Goal: Information Seeking & Learning: Learn about a topic

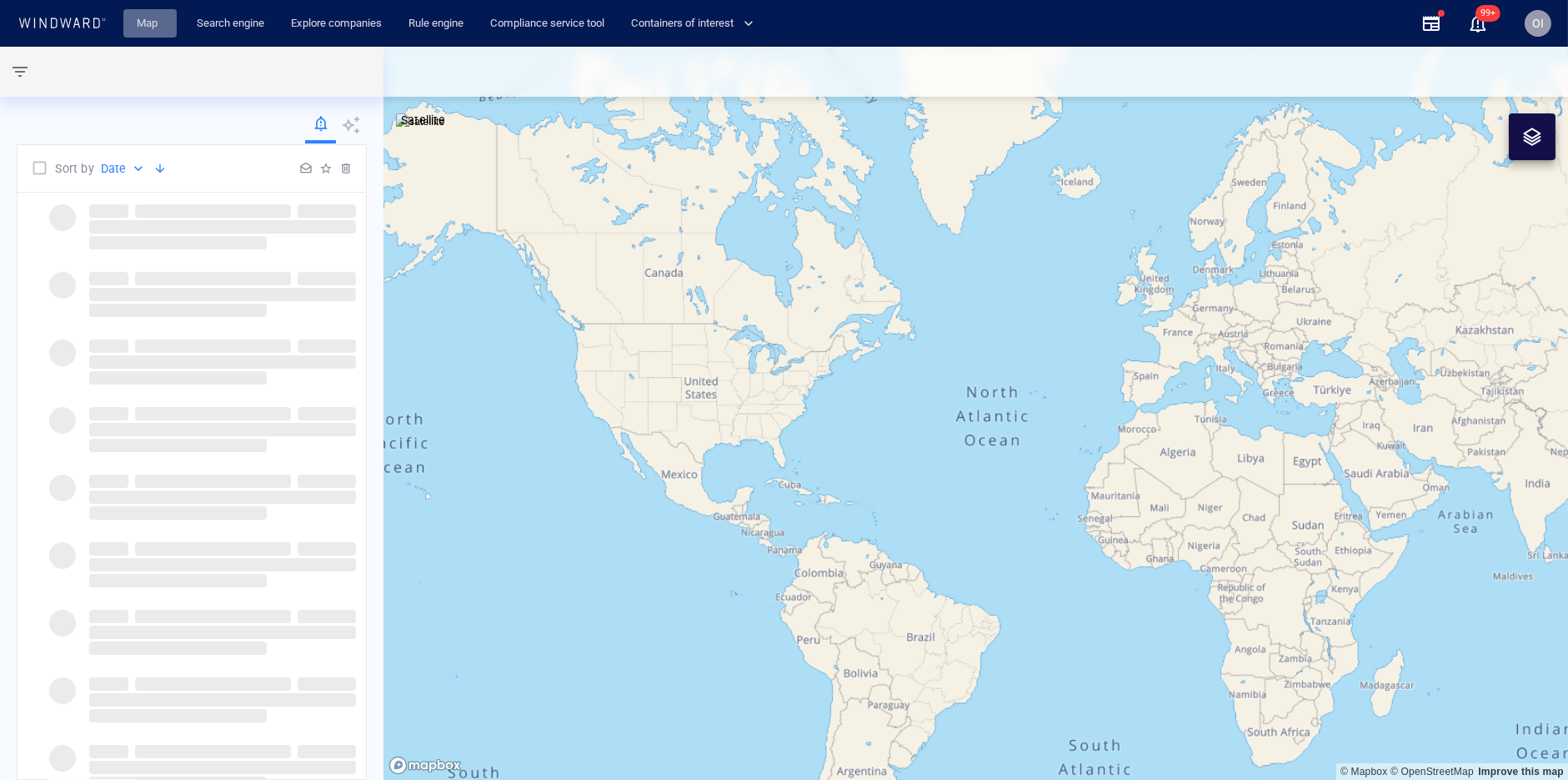
click at [154, 23] on link "Map" at bounding box center [150, 23] width 40 height 29
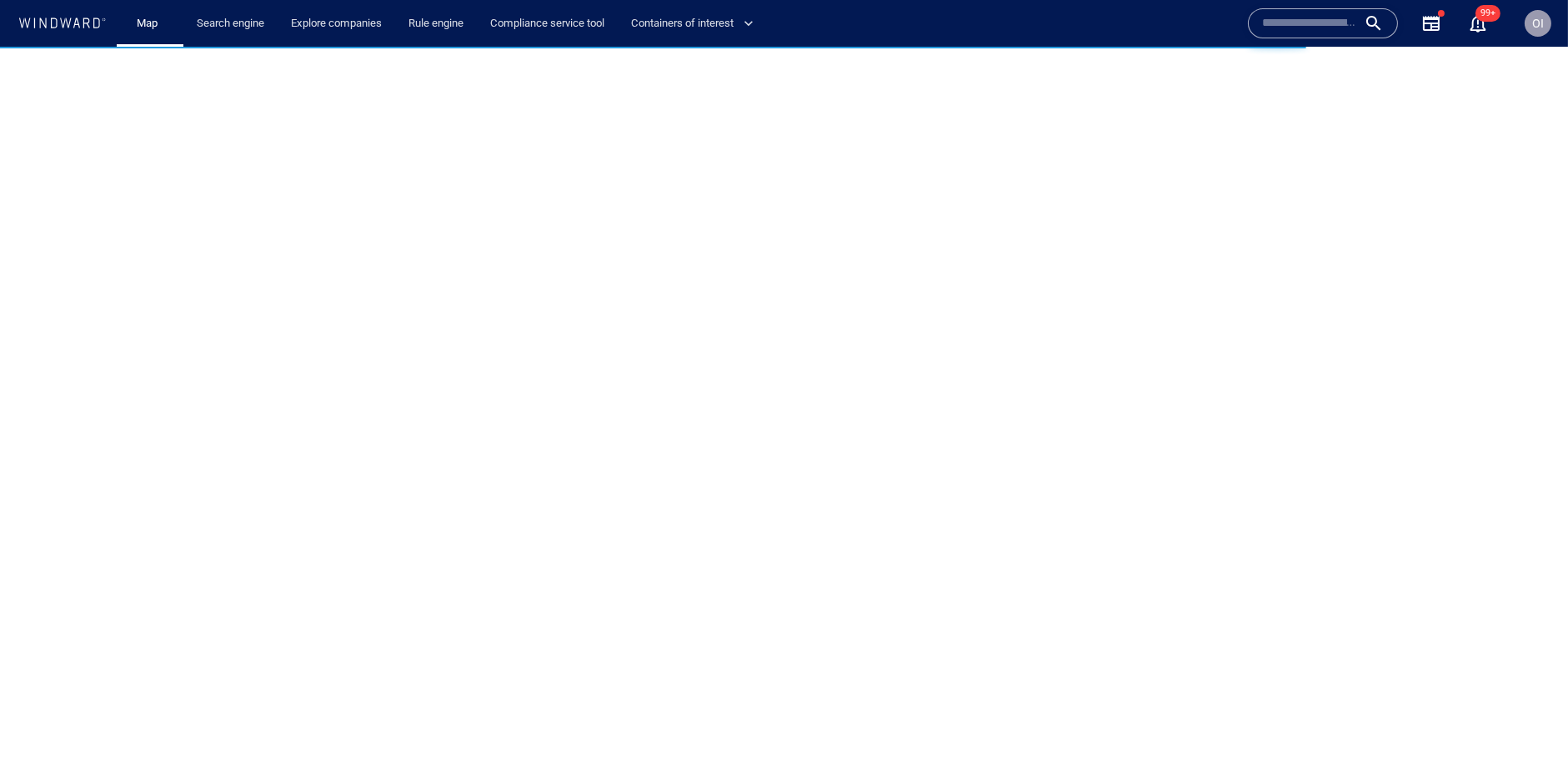
click at [1314, 11] on input "text" at bounding box center [1310, 23] width 95 height 25
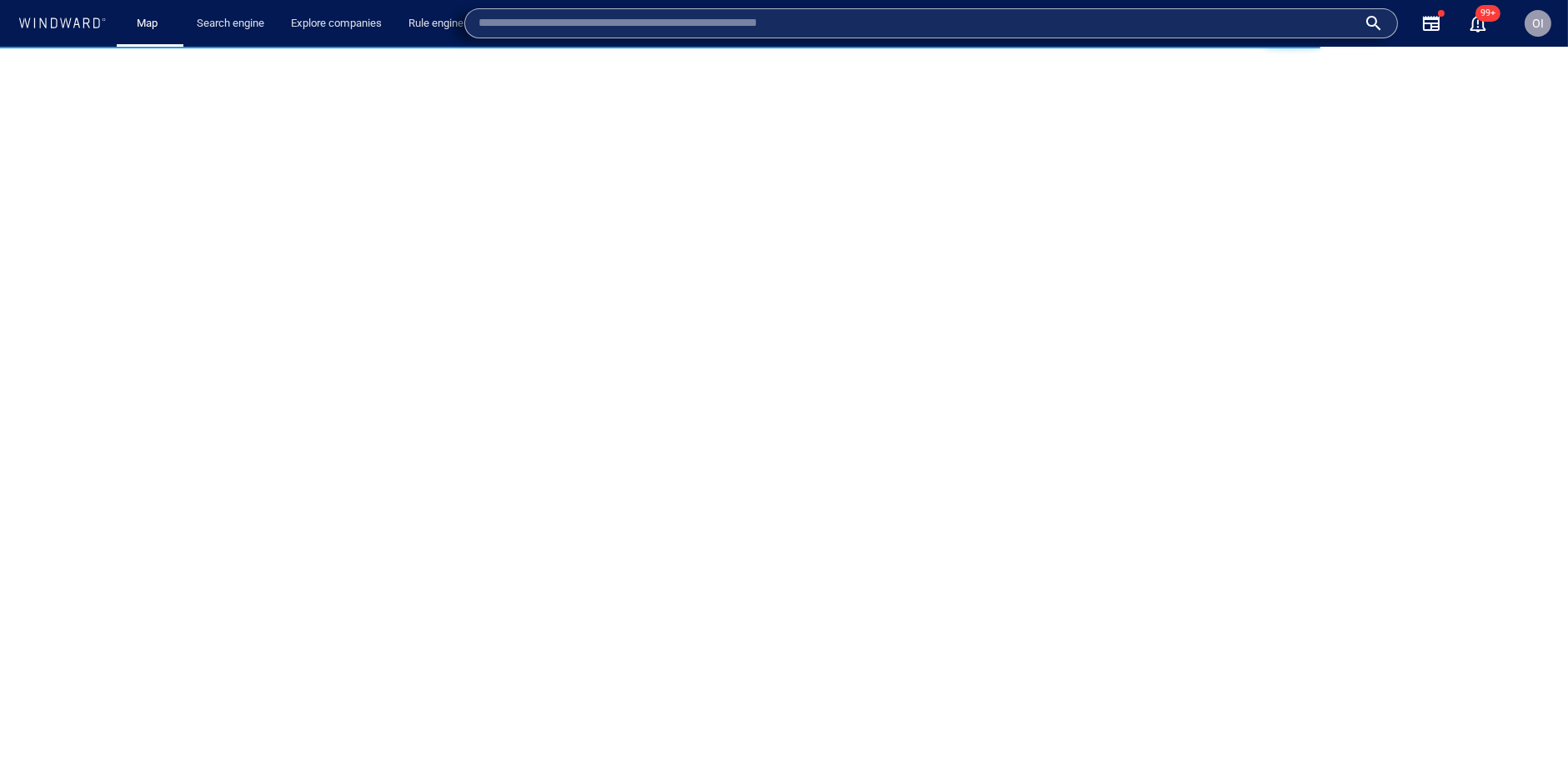
paste input "*******"
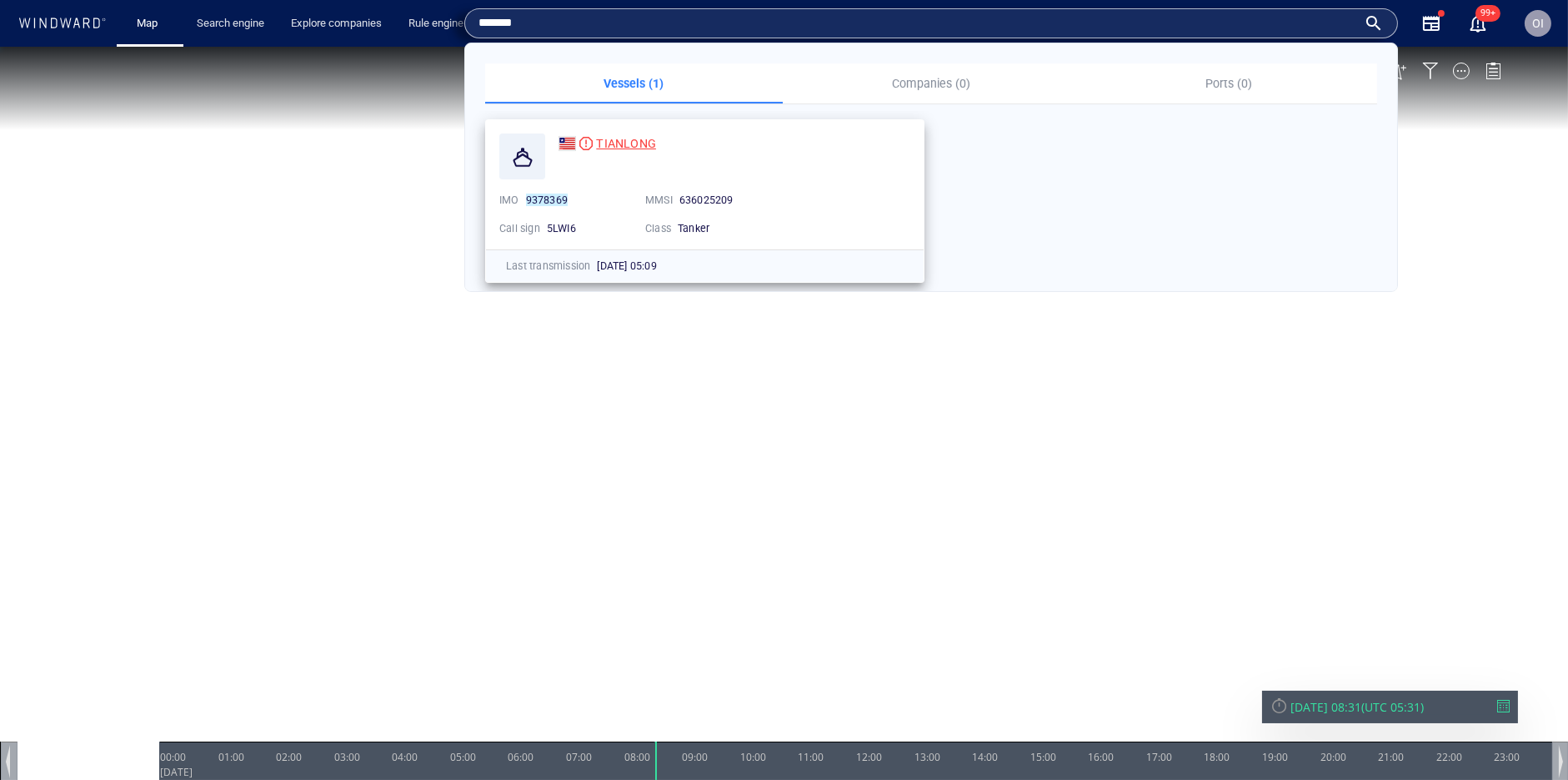
type input "*******"
click at [619, 147] on span "TIANLONG" at bounding box center [626, 143] width 60 height 13
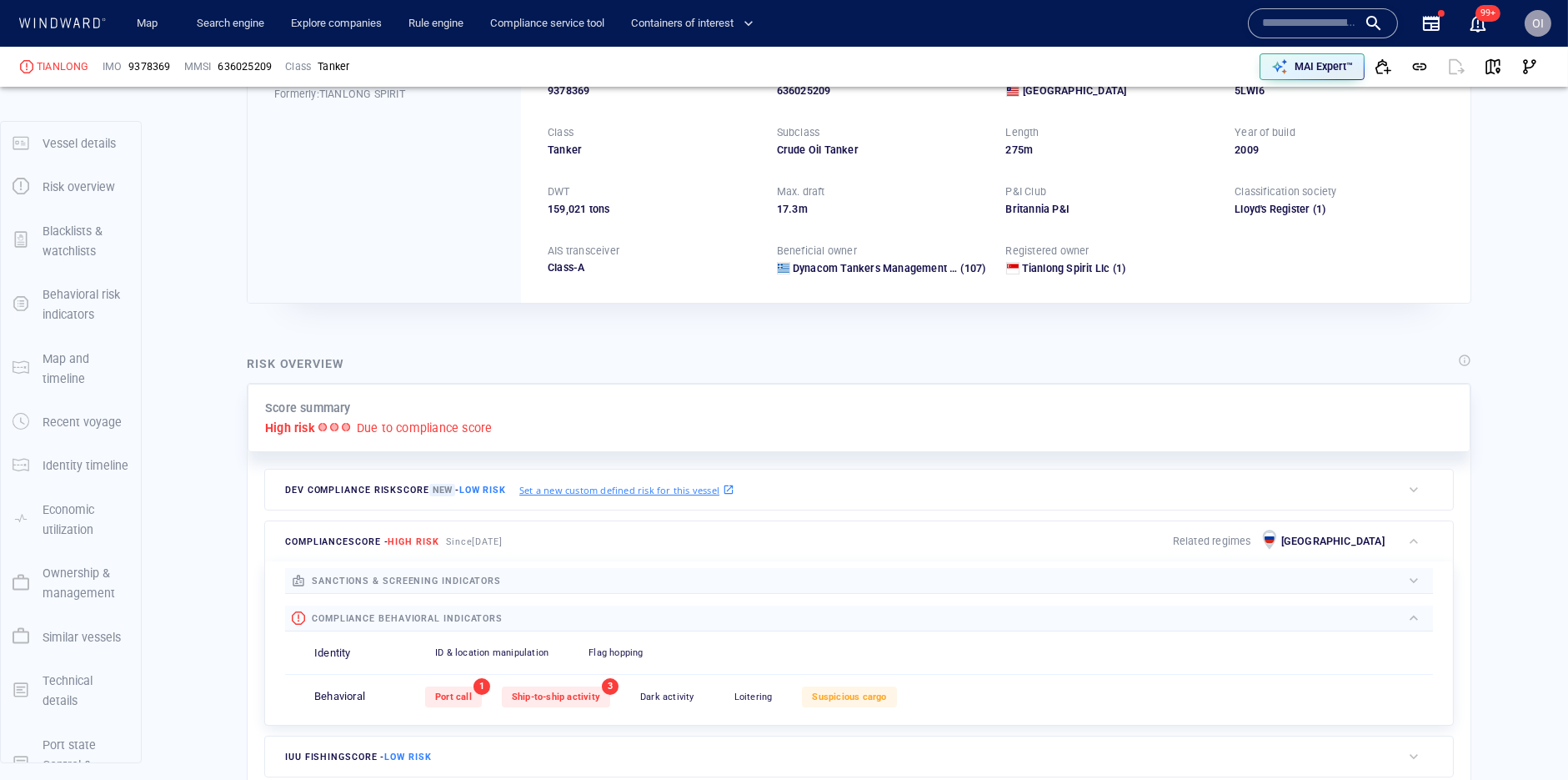
scroll to position [43, 0]
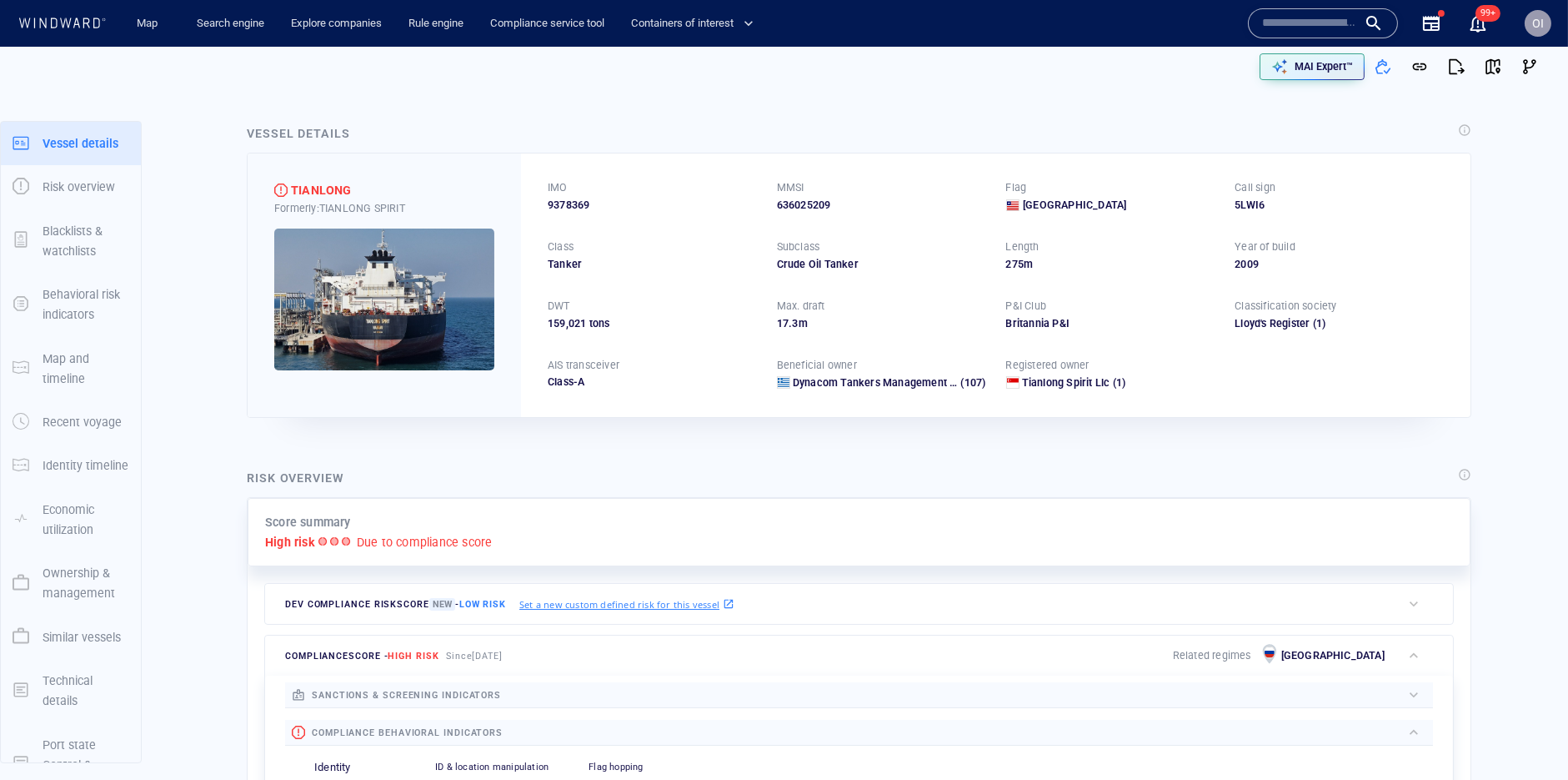
click at [1049, 426] on div "Vessel details TIANLONG Formerly: TIANLONG SPIRIT IMO 9378369 MMSI 636025209 Fl…" at bounding box center [859, 270] width 1251 height 321
click at [1197, 33] on div "Map Search engine Explore companies Rule engine Compliance service tool Contain…" at bounding box center [677, 24] width 1135 height 40
click at [561, 215] on div "IMO 9378369 MMSI 636025209 Flag Liberia Call sign 5LWI6 Class Tanker Subclass C…" at bounding box center [996, 284] width 949 height 263
click at [561, 211] on span "9378369" at bounding box center [568, 205] width 41 height 15
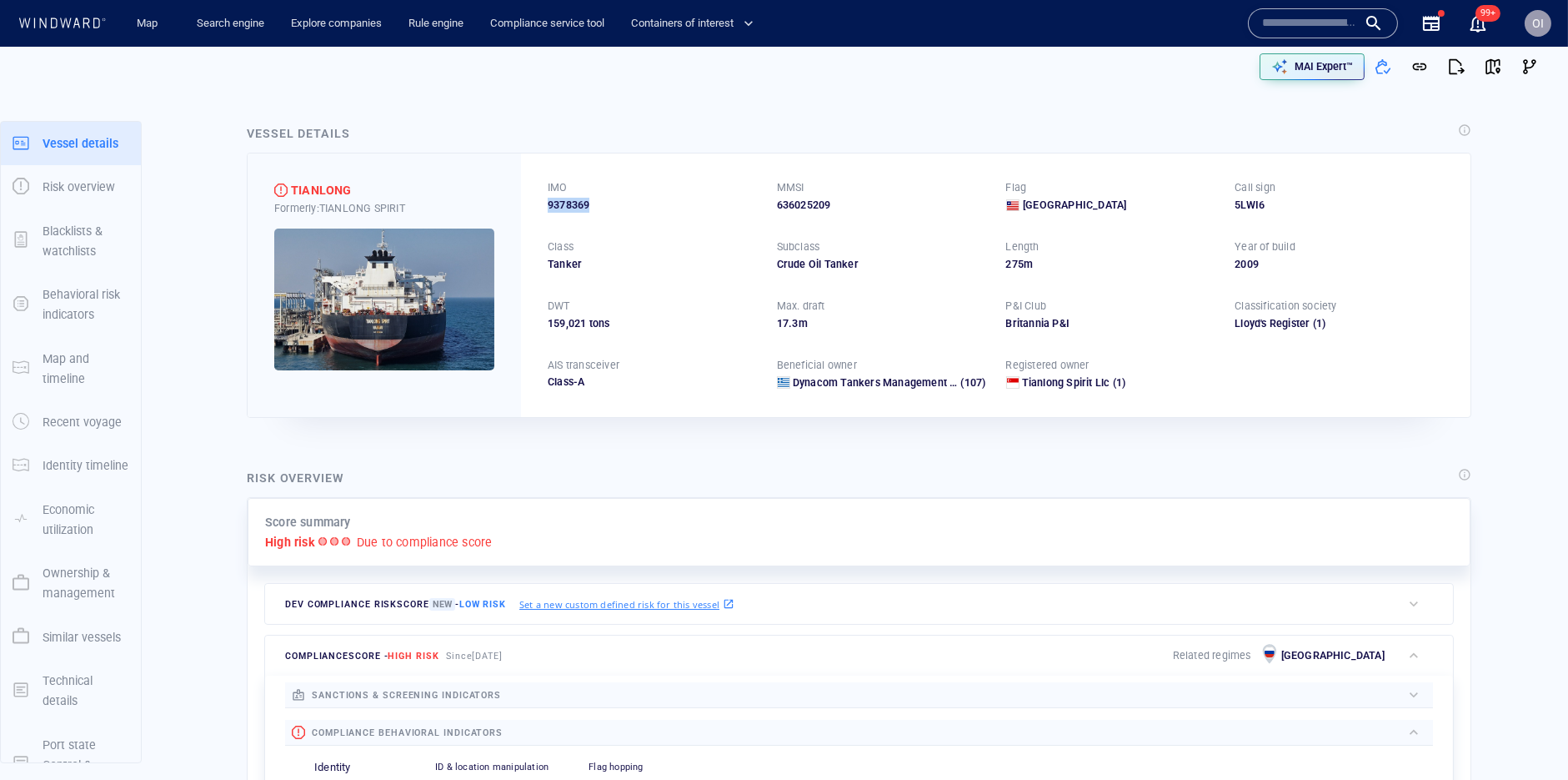
click at [561, 211] on span "9378369" at bounding box center [568, 205] width 41 height 15
copy span "9378369"
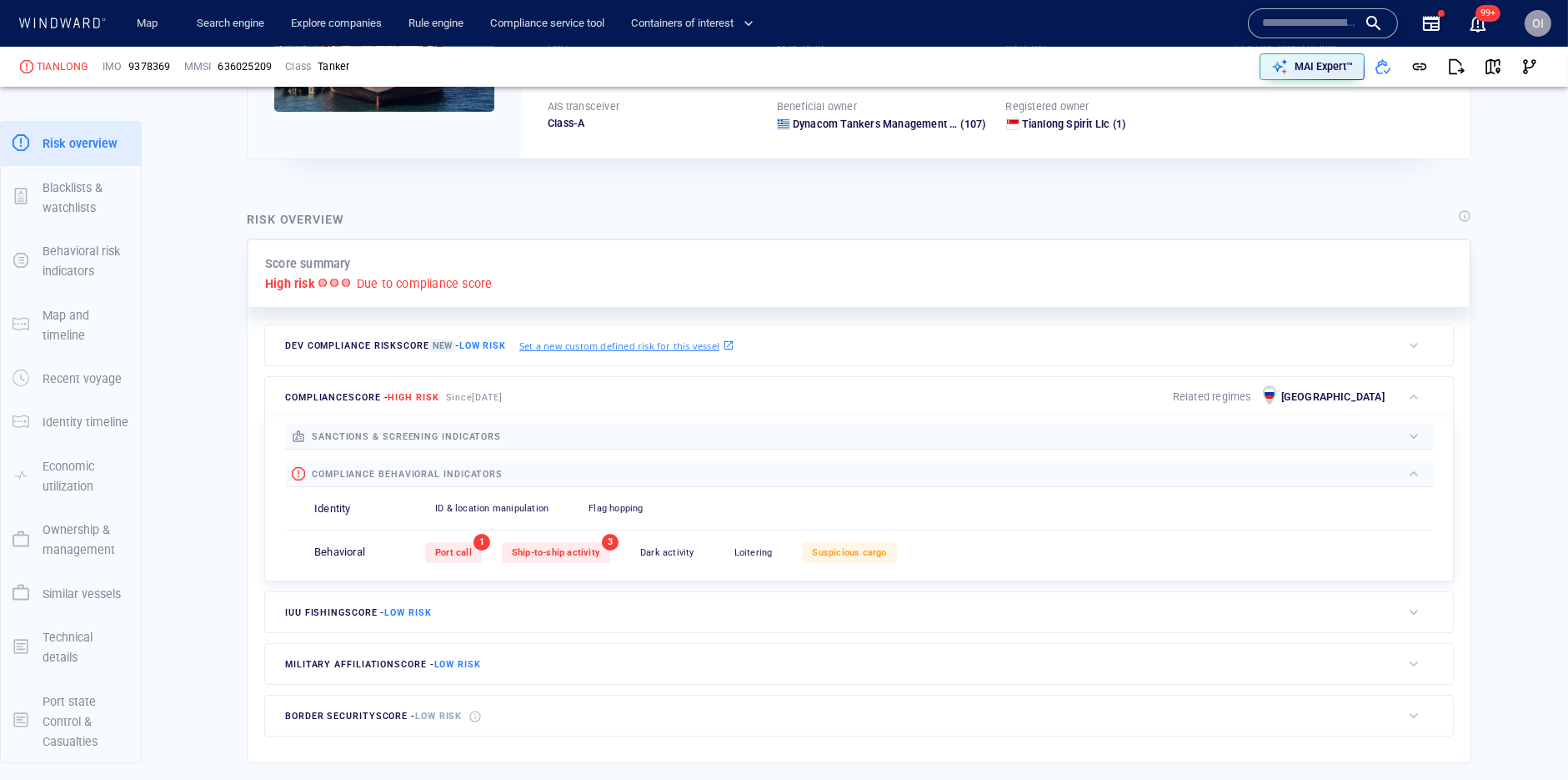
scroll to position [281, 0]
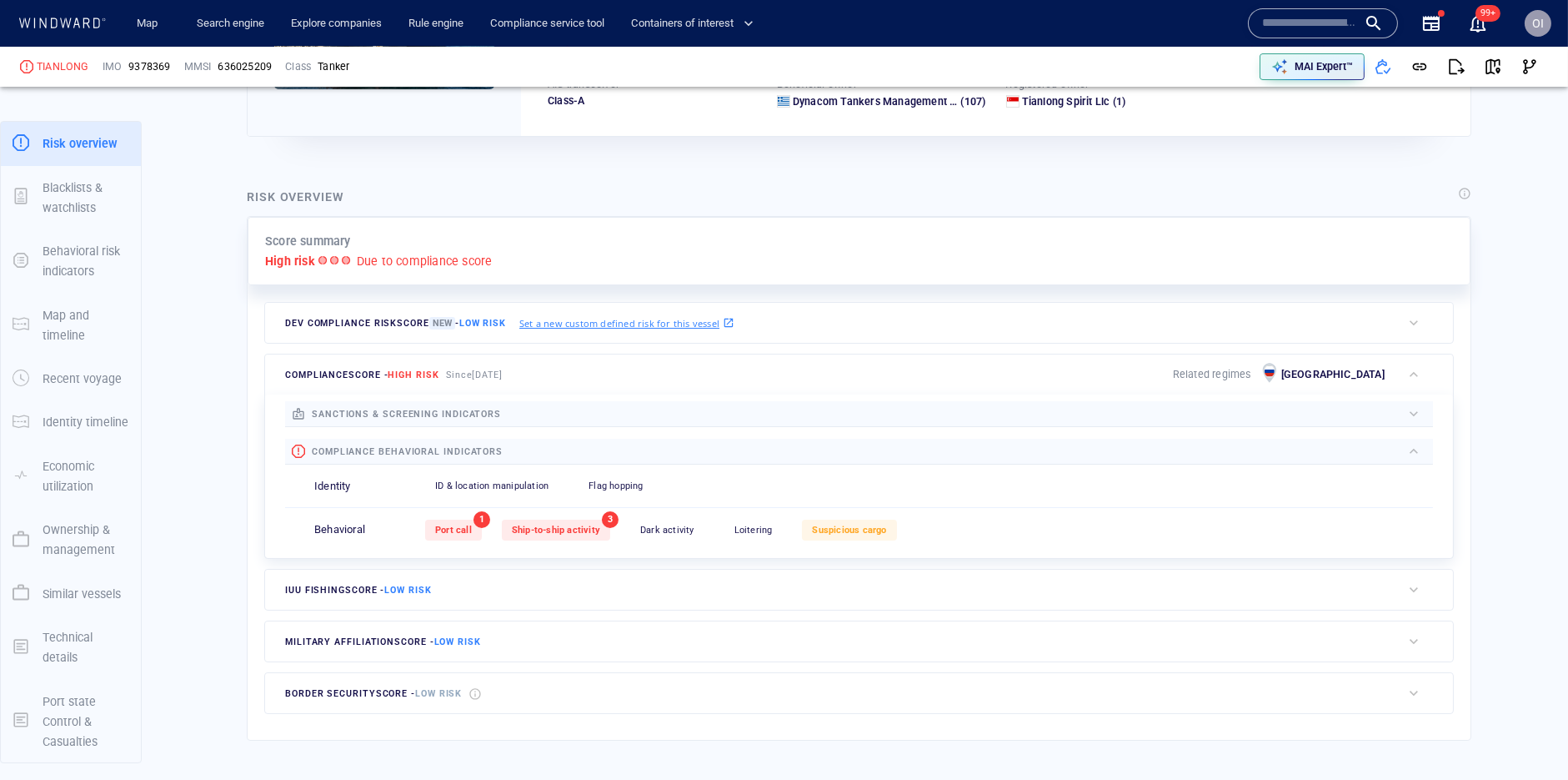
click at [538, 541] on div "Port call 1 Ship-to-ship activity 3 Dark activity 0 Loitering 0 Suspicious carg…" at bounding box center [929, 529] width 1008 height 40
click at [544, 529] on span "Ship-to-ship activity" at bounding box center [555, 530] width 89 height 11
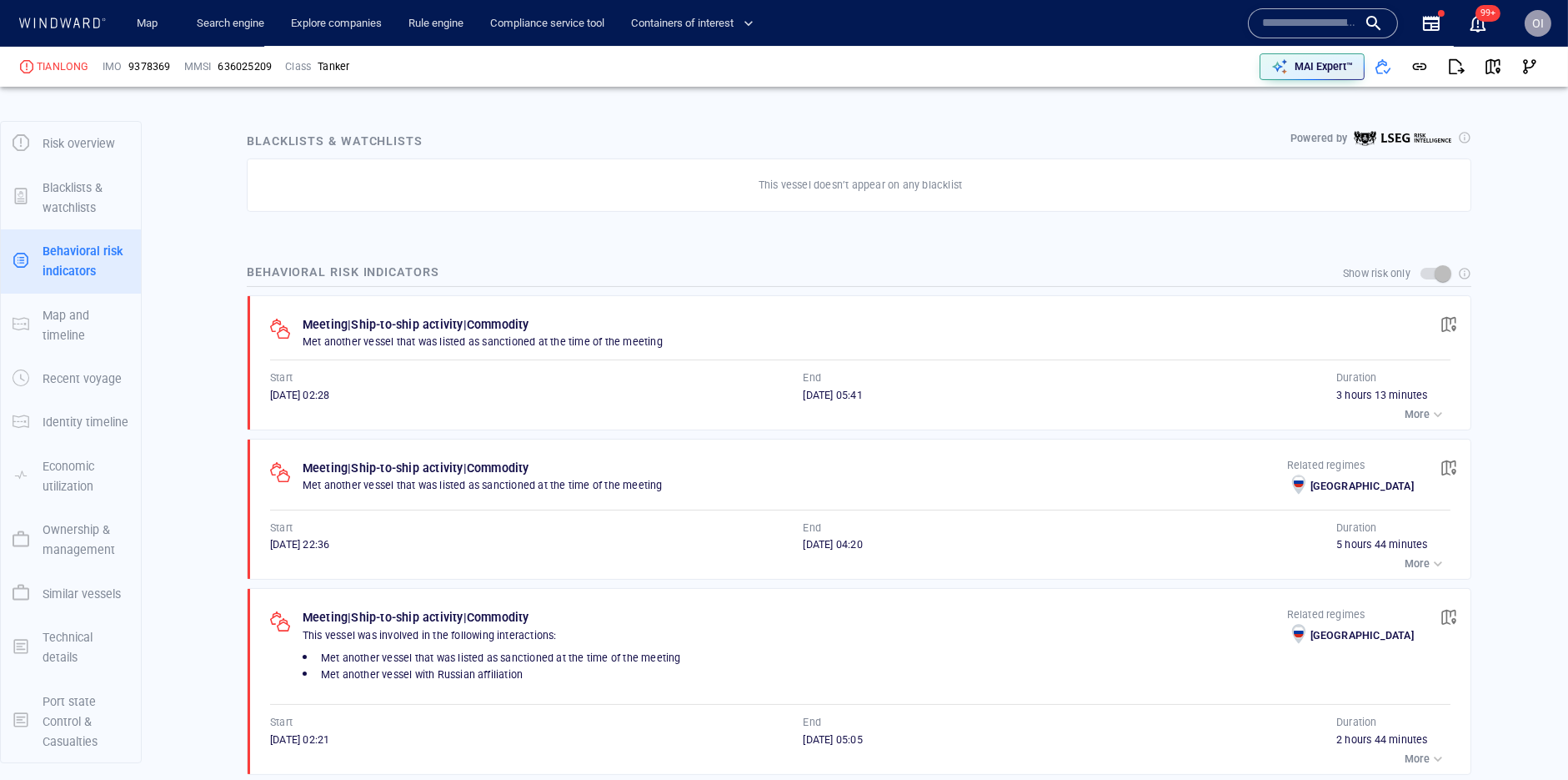
scroll to position [955, 0]
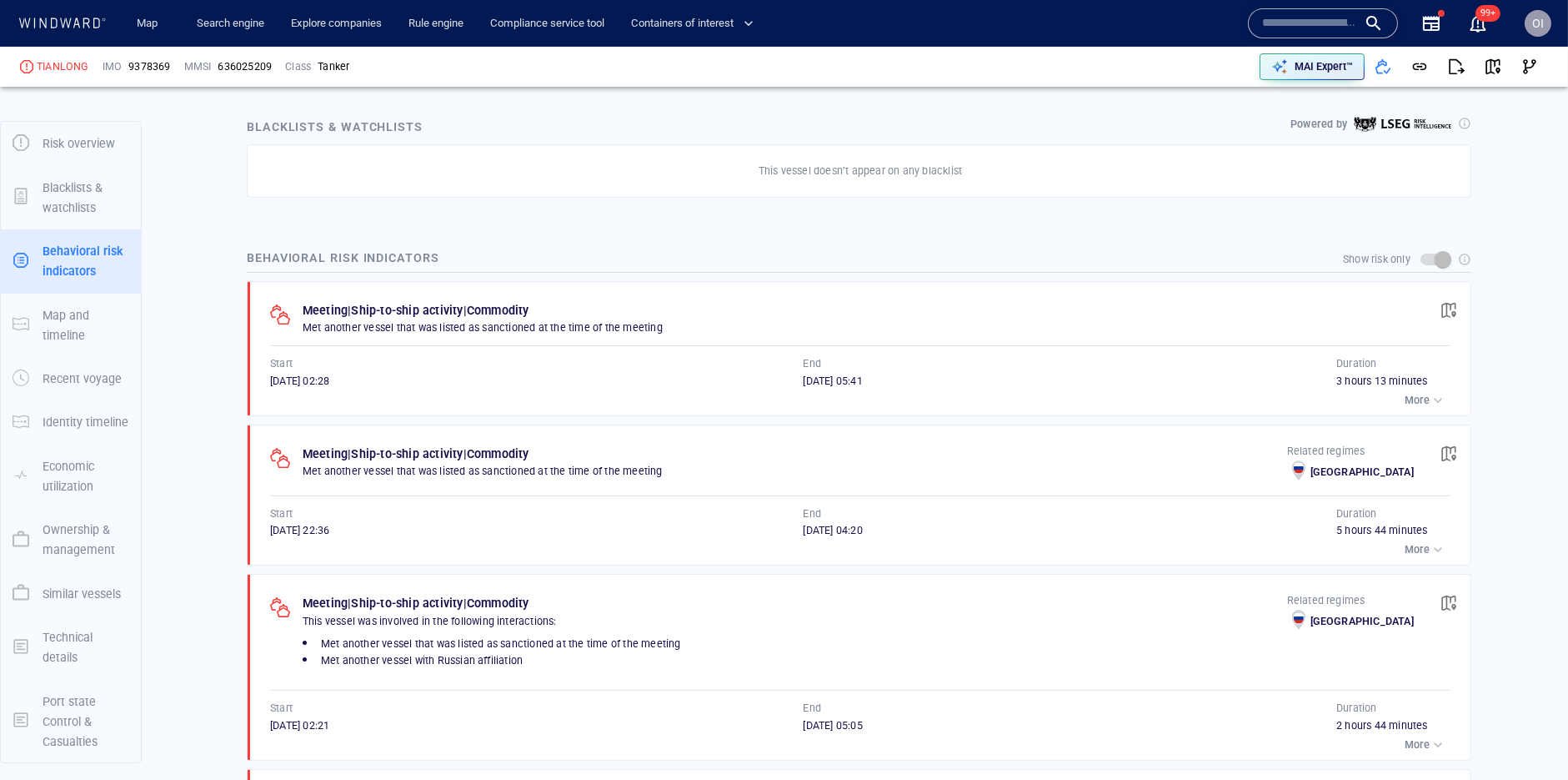
click at [1453, 310] on span "button" at bounding box center [1448, 310] width 17 height 17
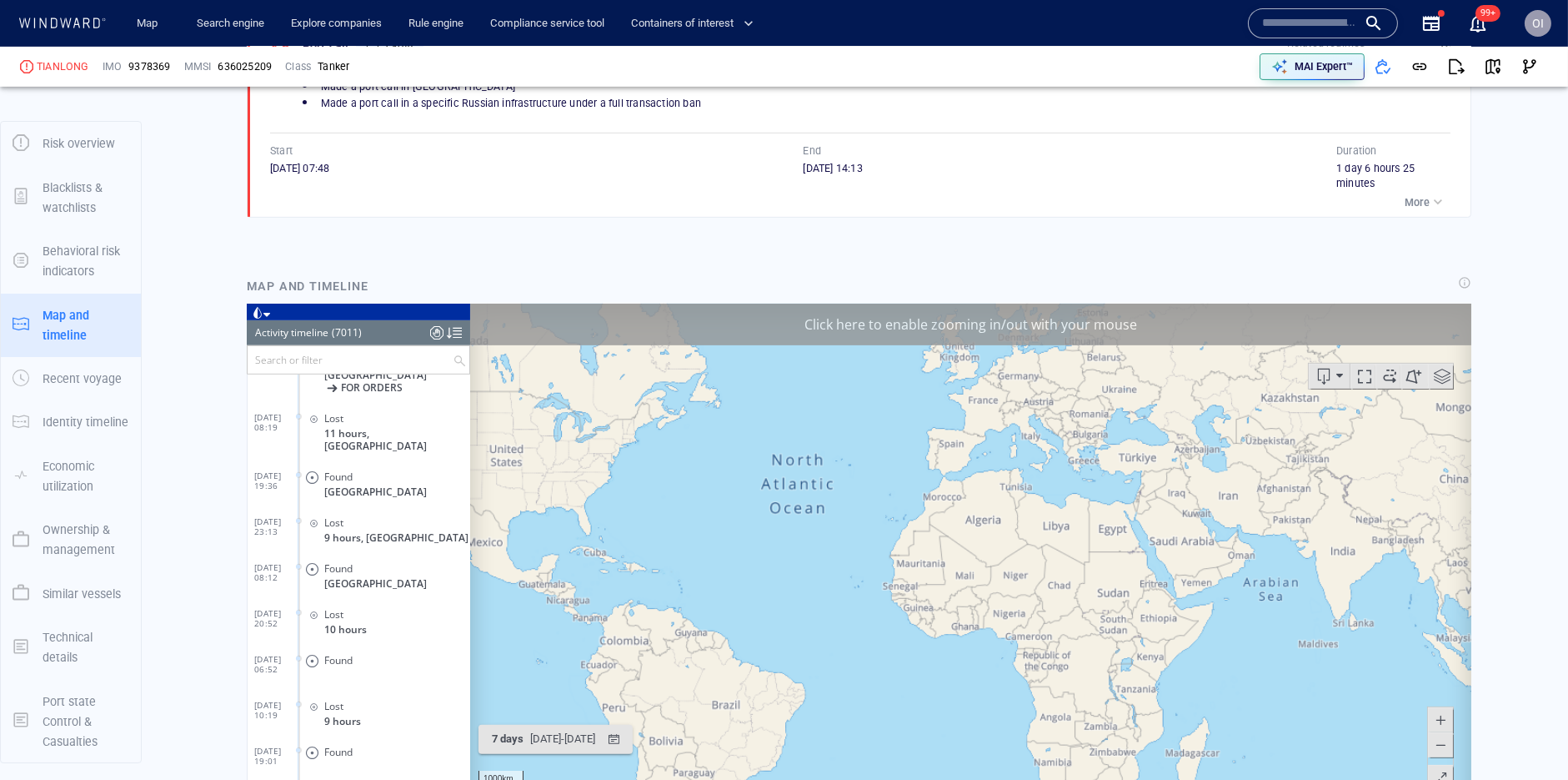
scroll to position [314512, 0]
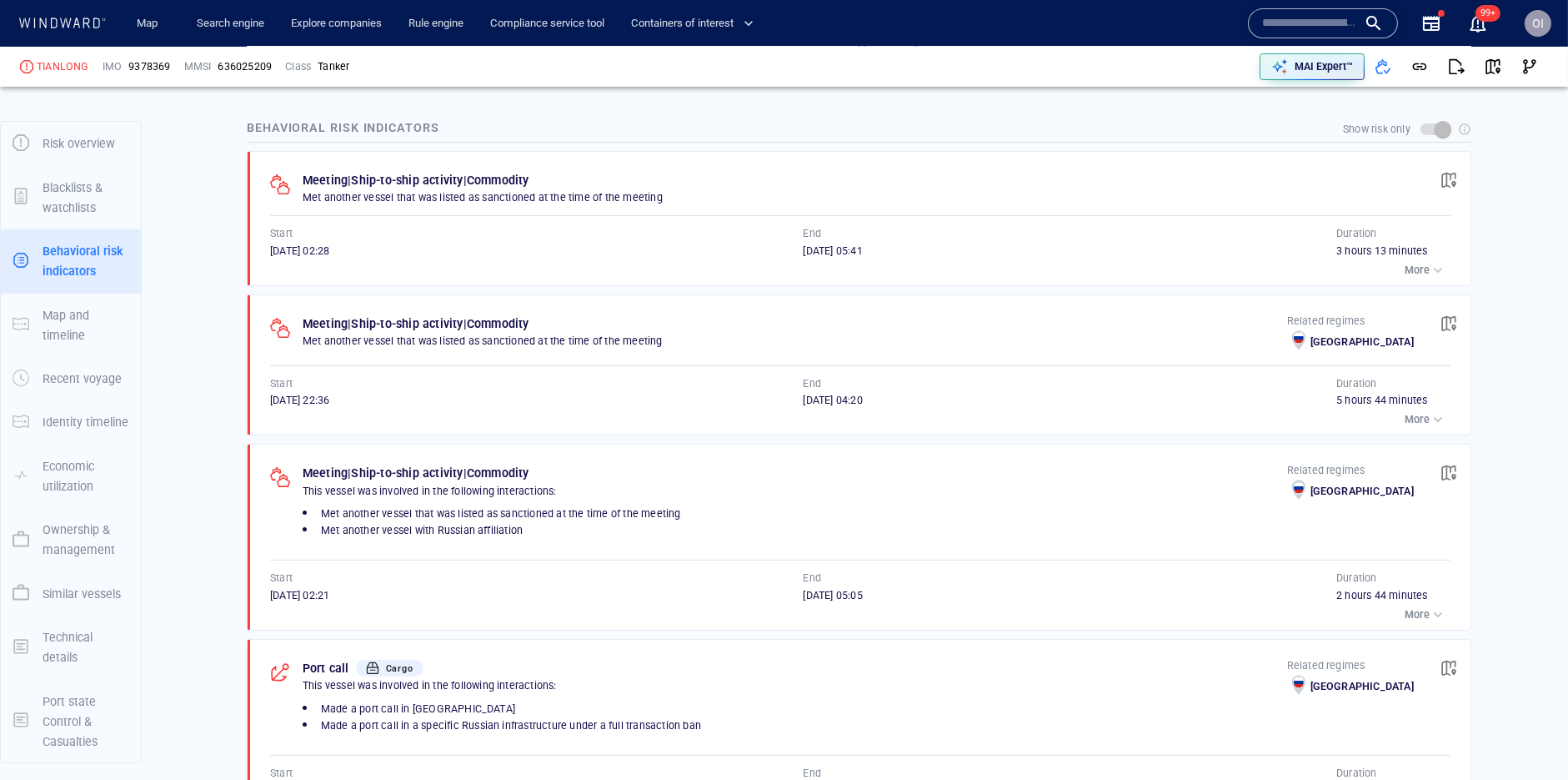
scroll to position [1074, 0]
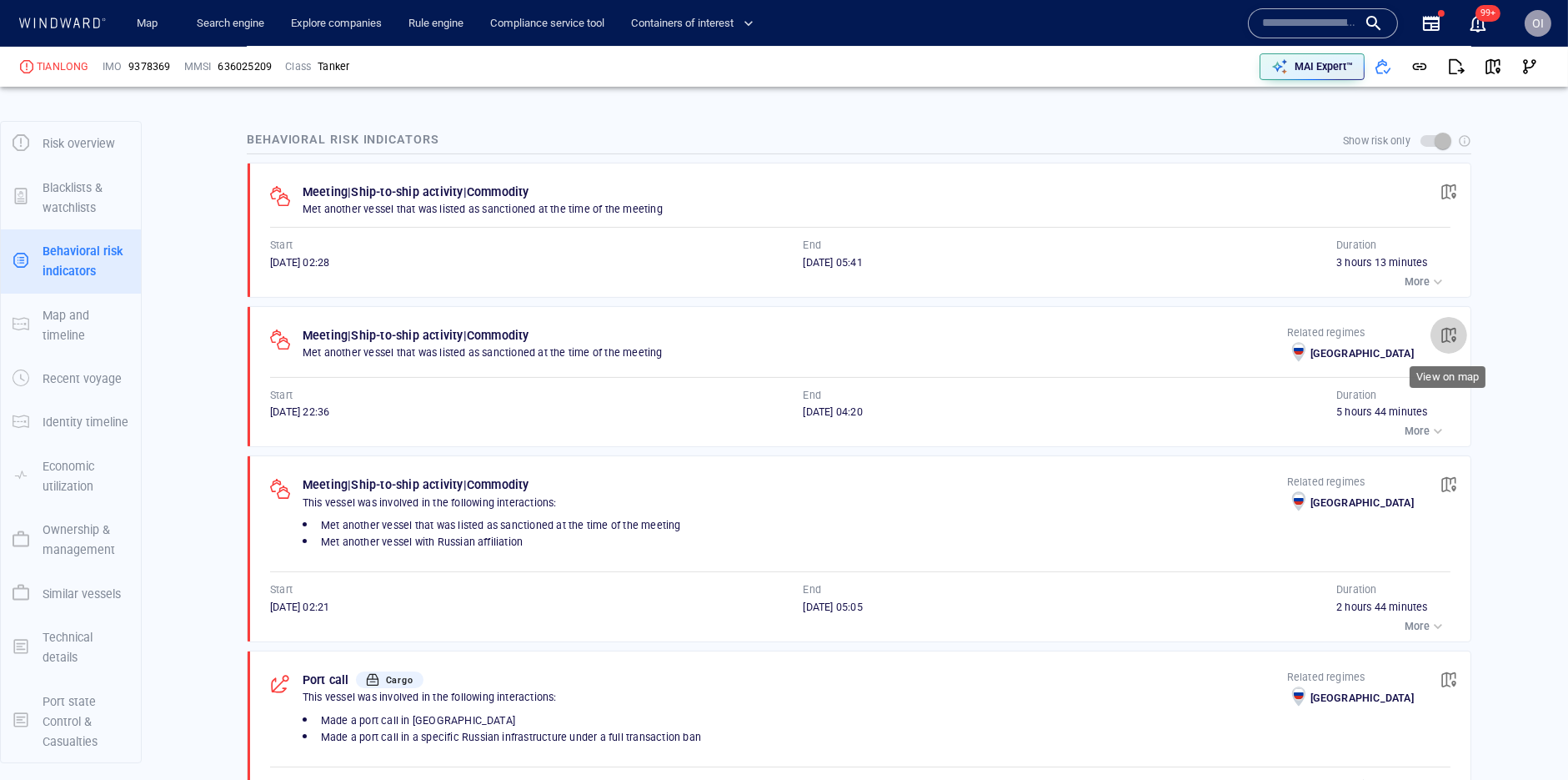
click at [1457, 331] on button "button" at bounding box center [1448, 335] width 37 height 37
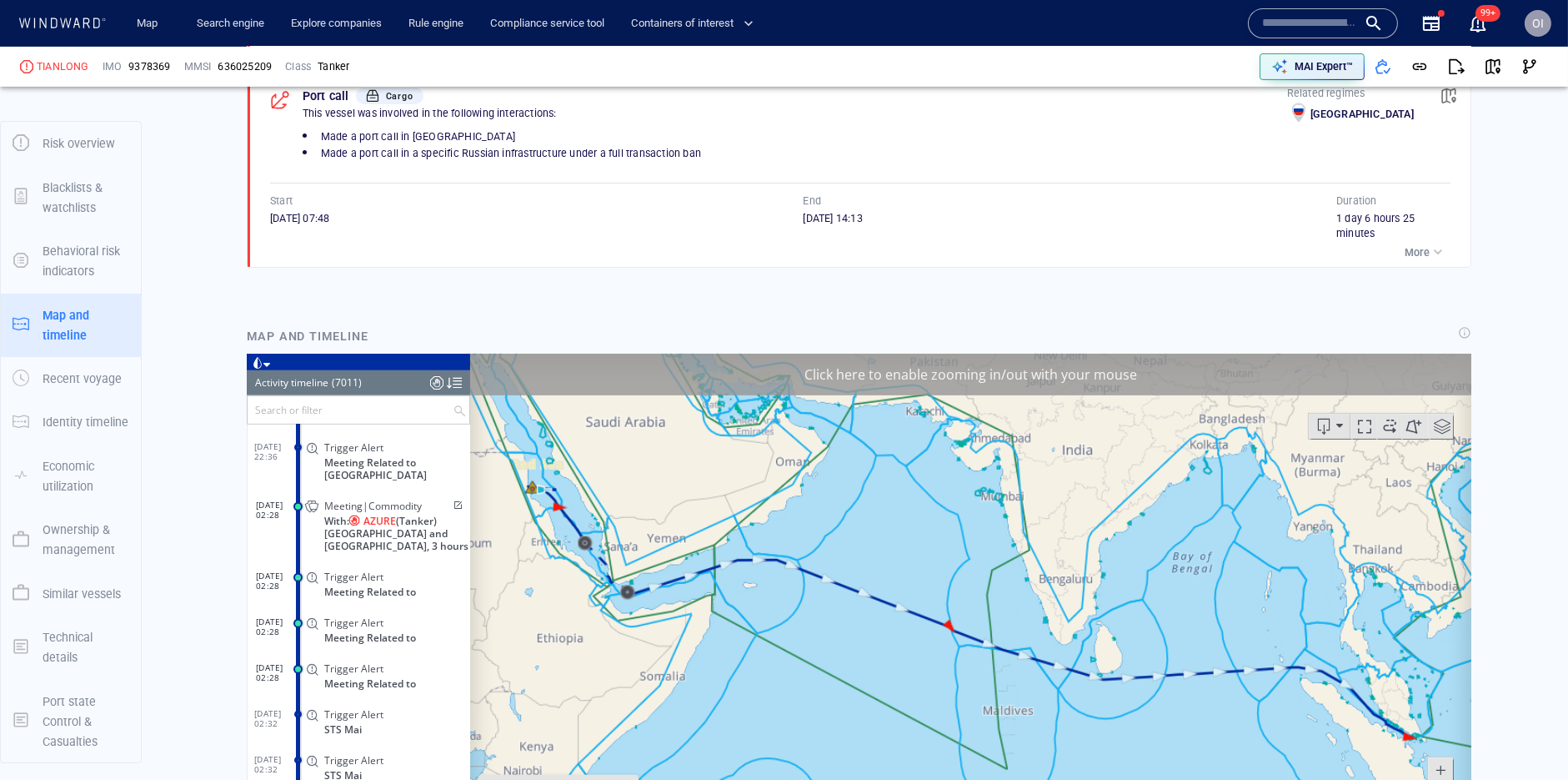
scroll to position [1707, 0]
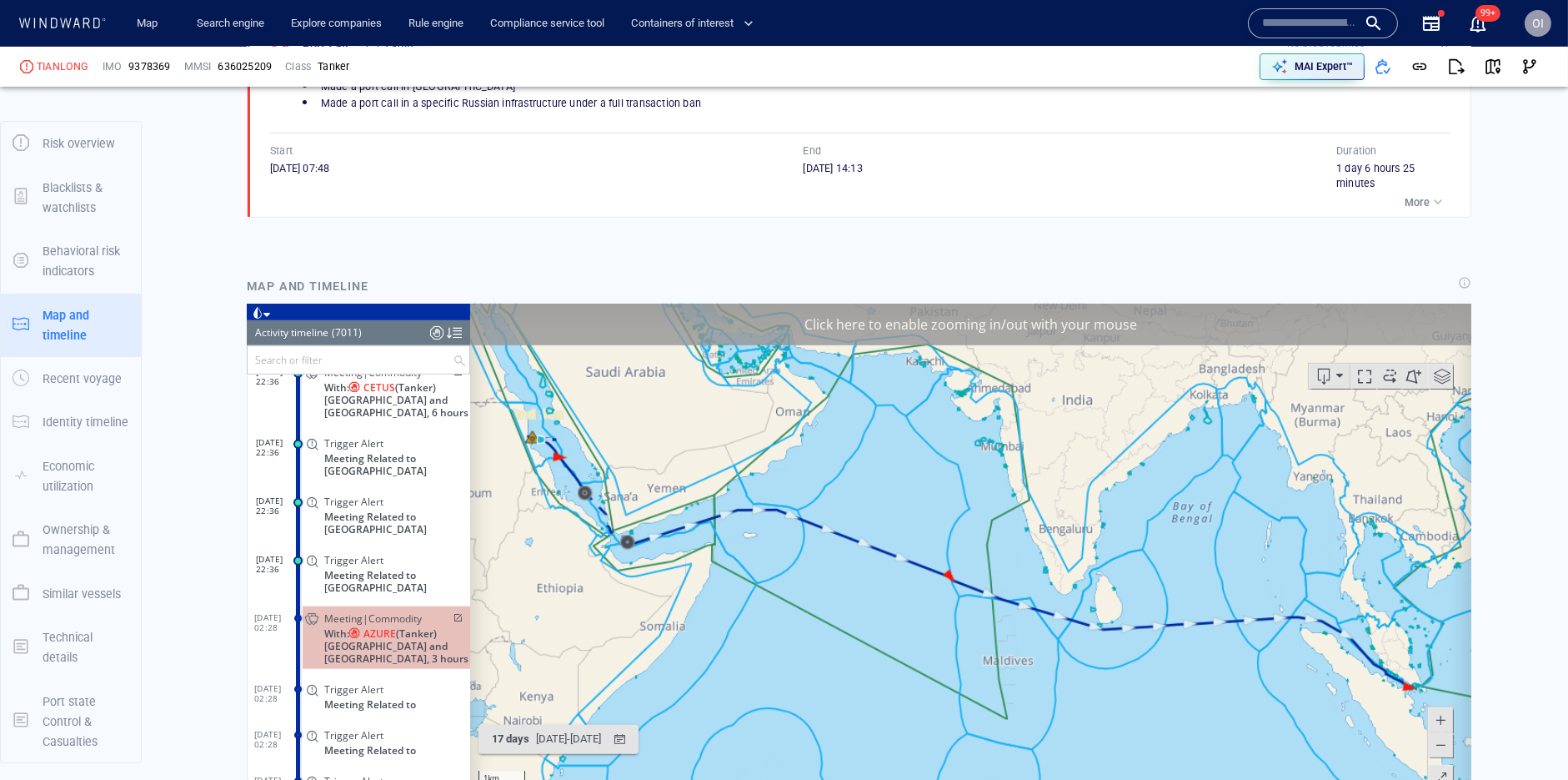
scroll to position [314329, 0]
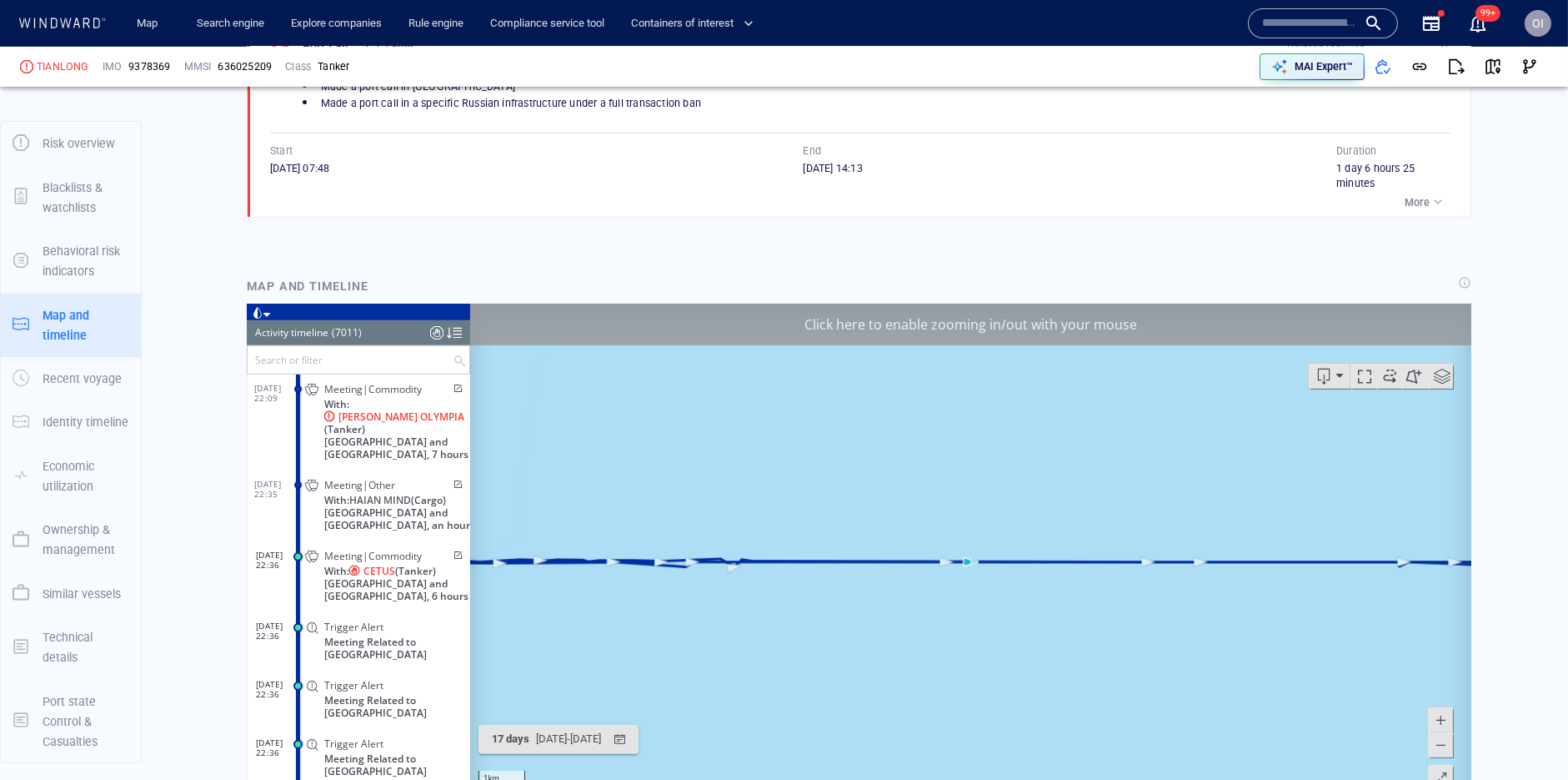
click at [1443, 733] on span at bounding box center [1439, 744] width 17 height 25
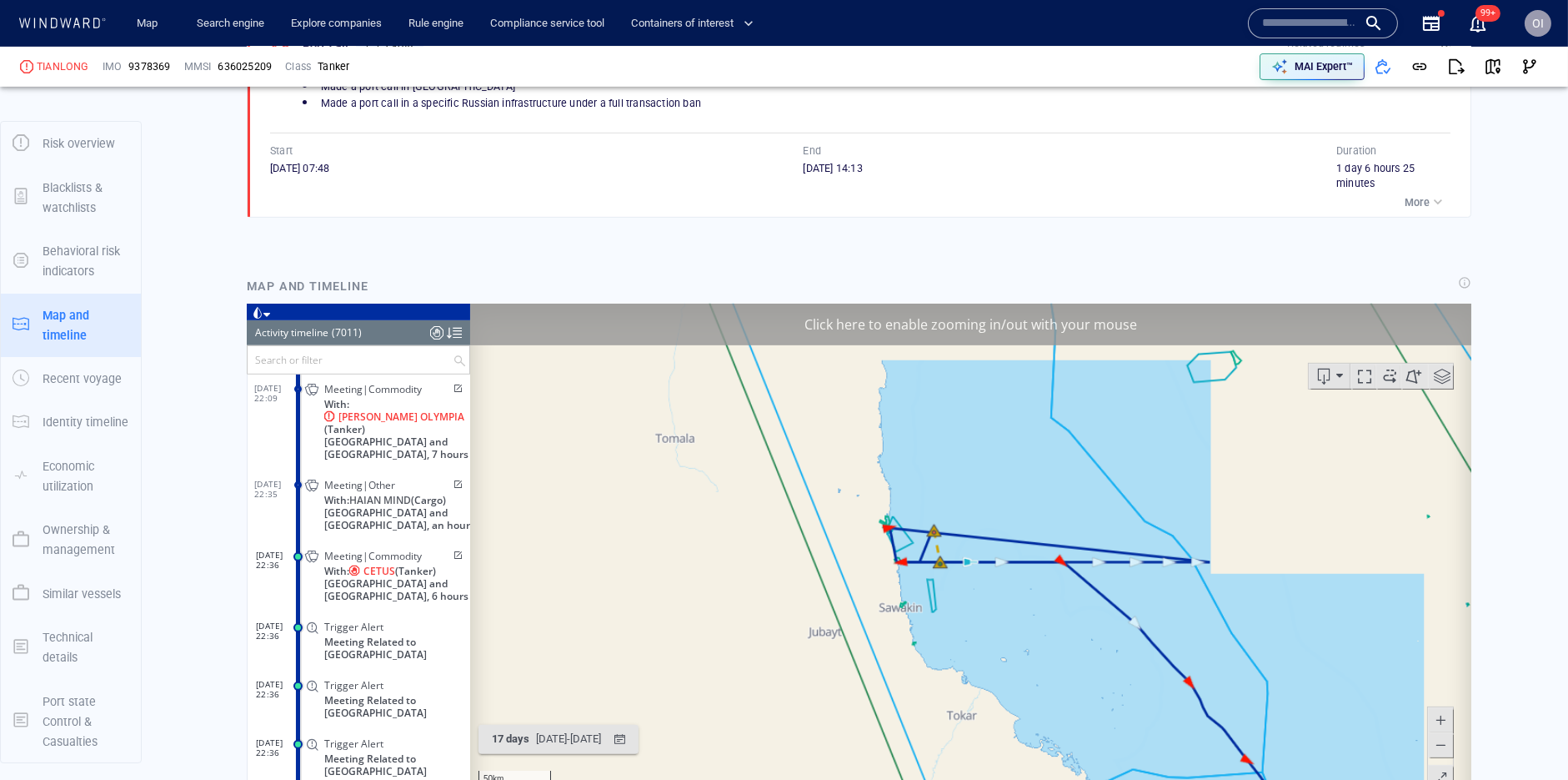
click at [1443, 733] on span at bounding box center [1439, 744] width 17 height 25
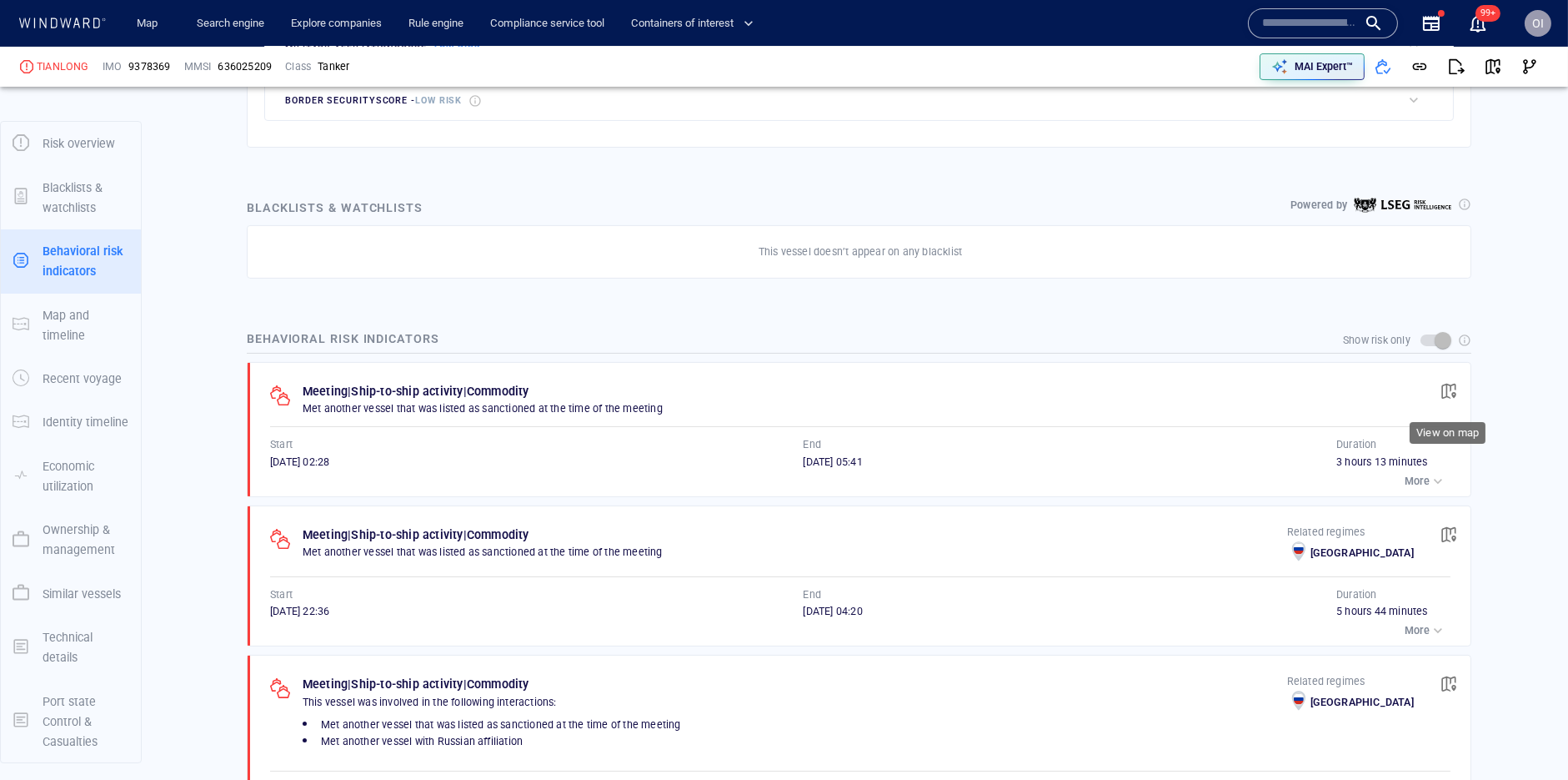
click at [1449, 400] on button "button" at bounding box center [1448, 391] width 37 height 37
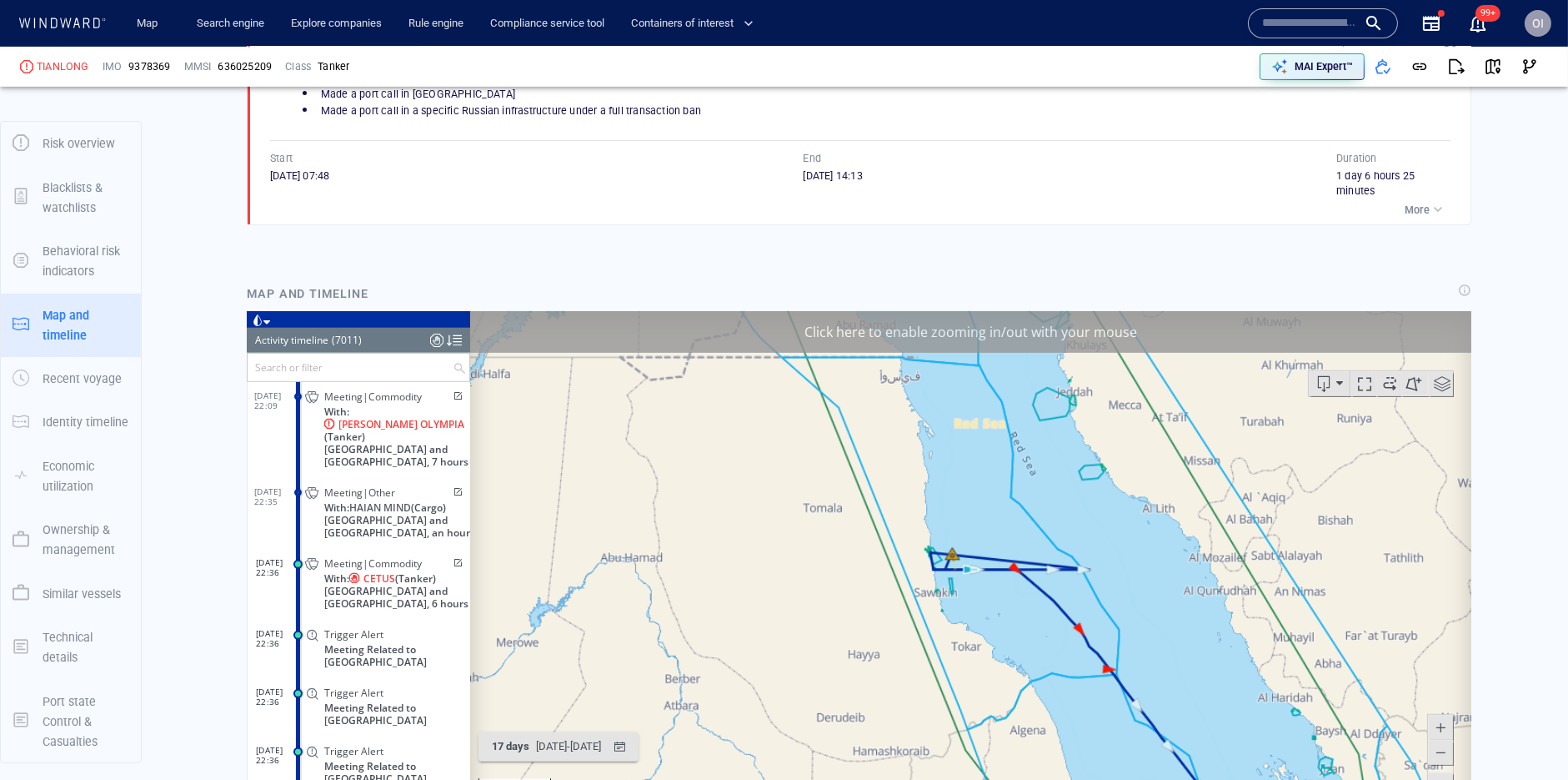
scroll to position [1707, 0]
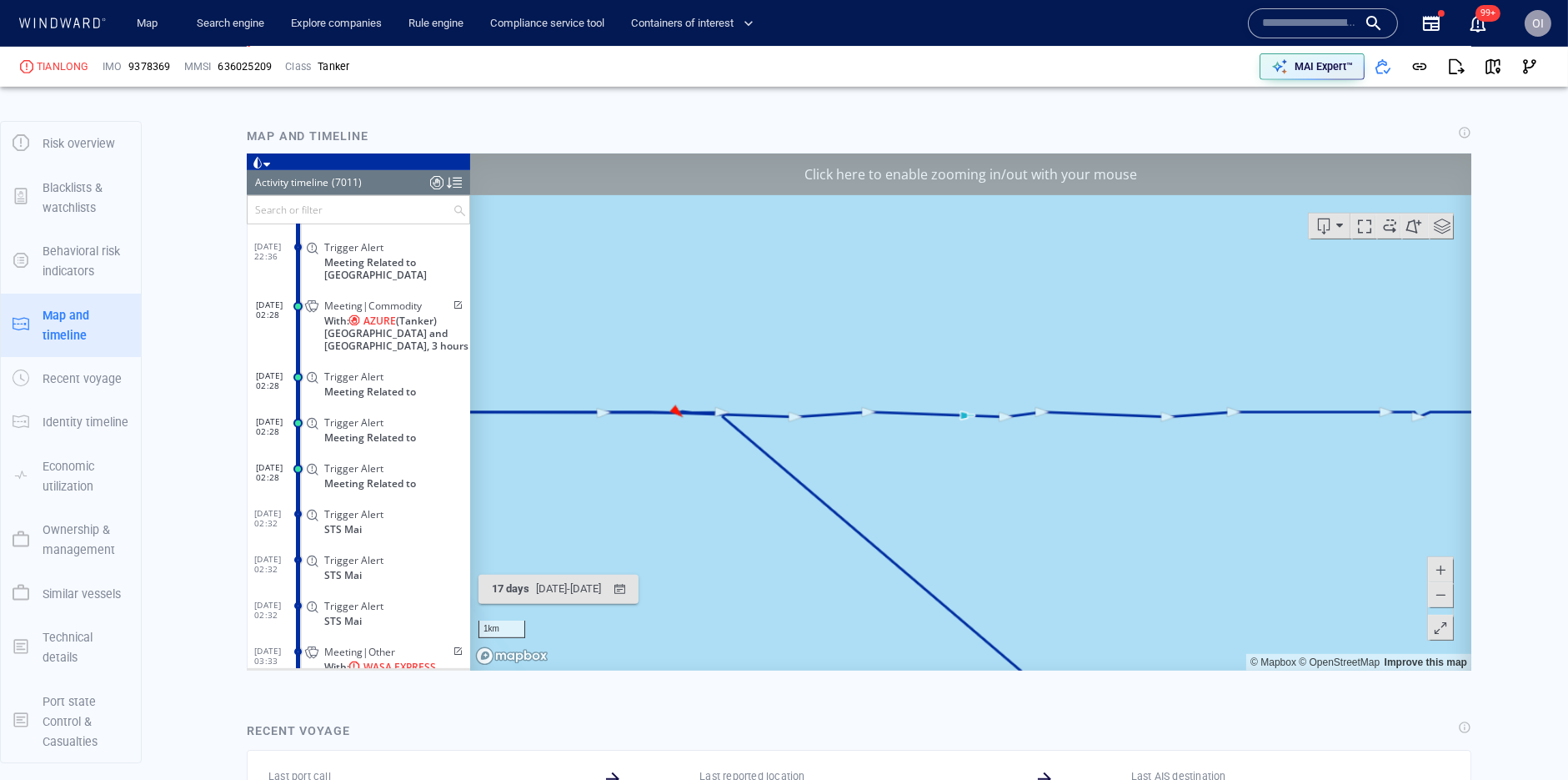
scroll to position [1882, 0]
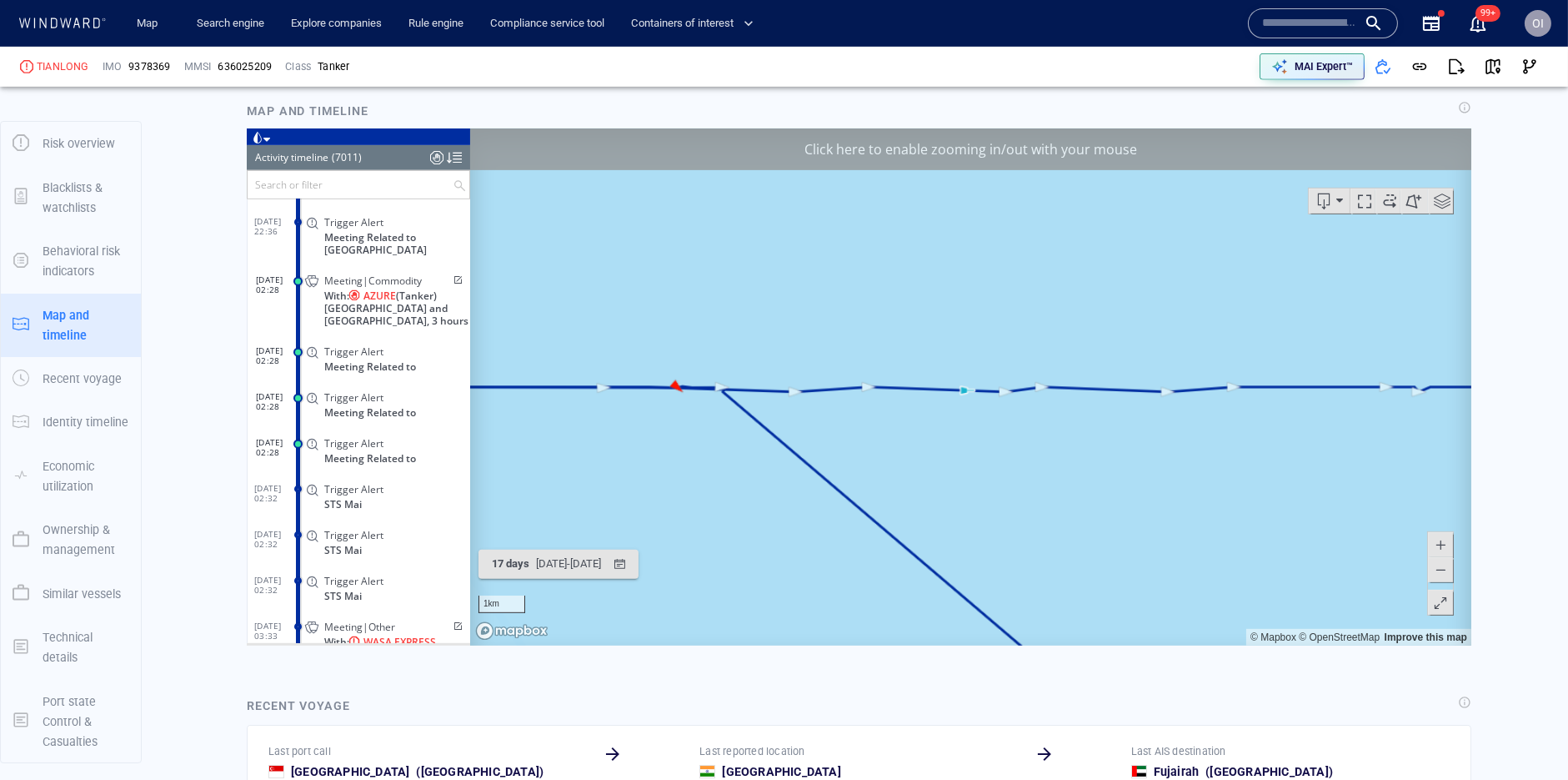
click at [1448, 570] on button at bounding box center [1440, 569] width 25 height 25
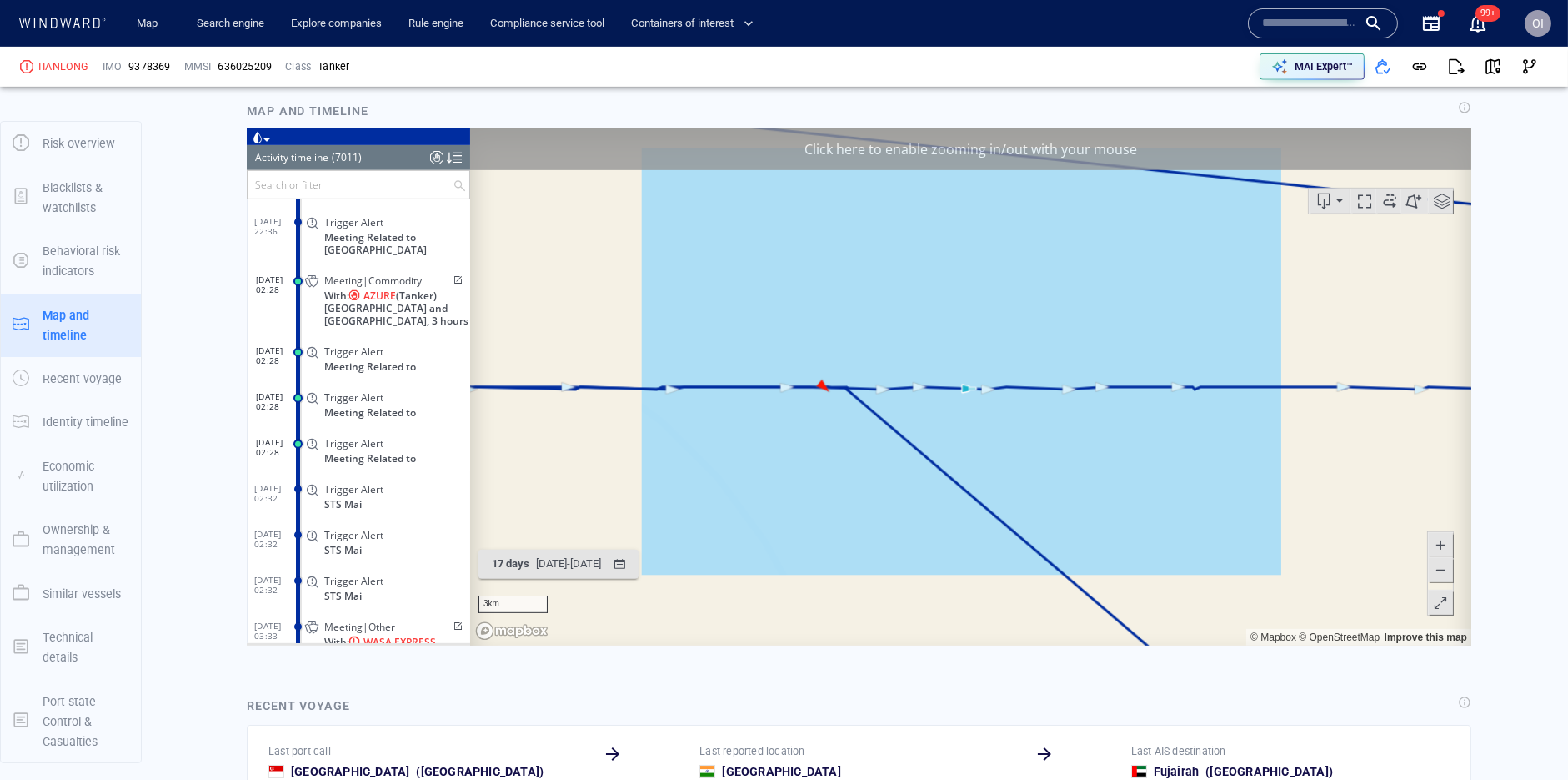
click at [1448, 570] on button at bounding box center [1440, 569] width 25 height 25
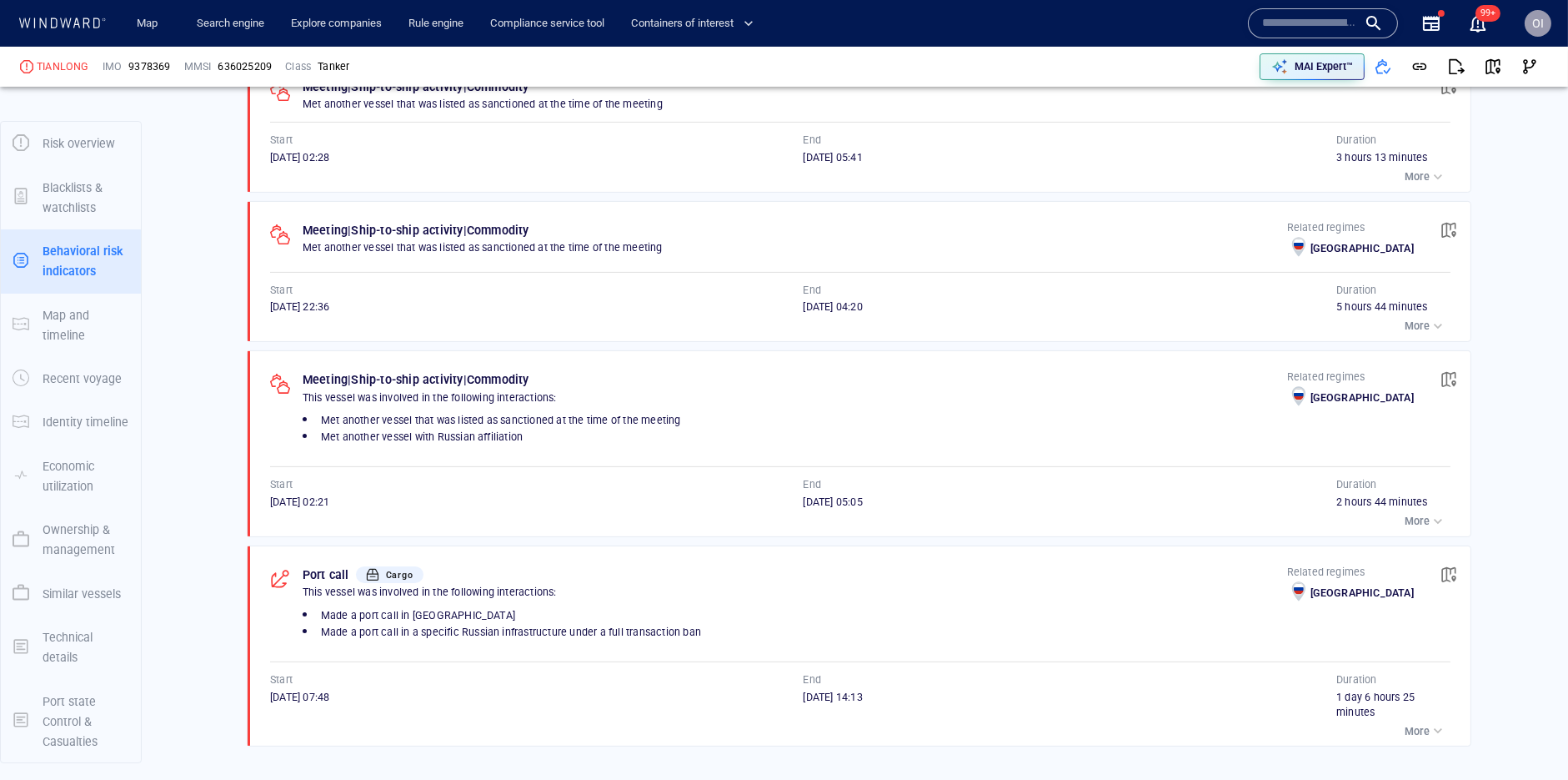
scroll to position [1185, 0]
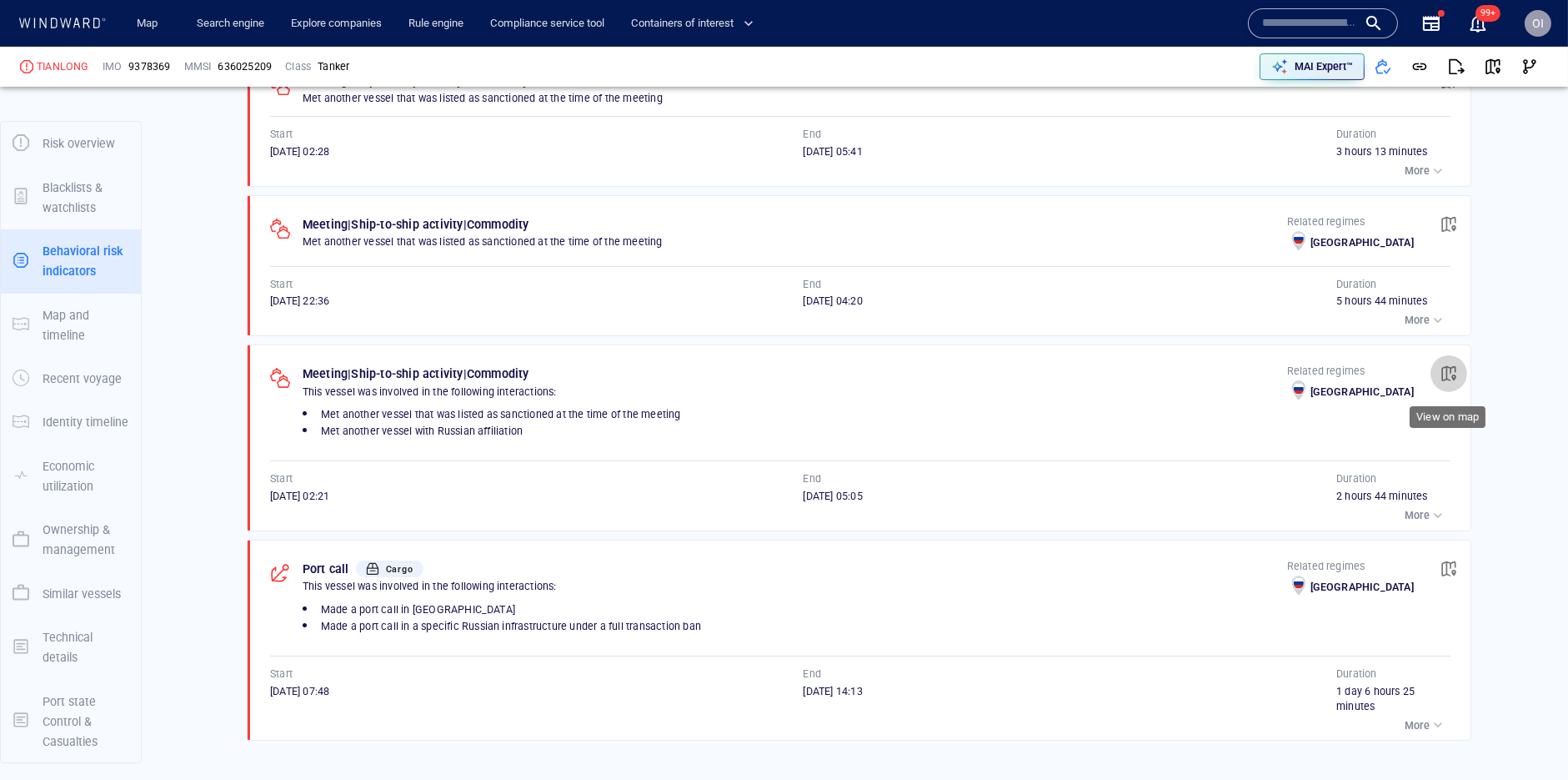
click at [1452, 364] on button "button" at bounding box center [1448, 374] width 37 height 37
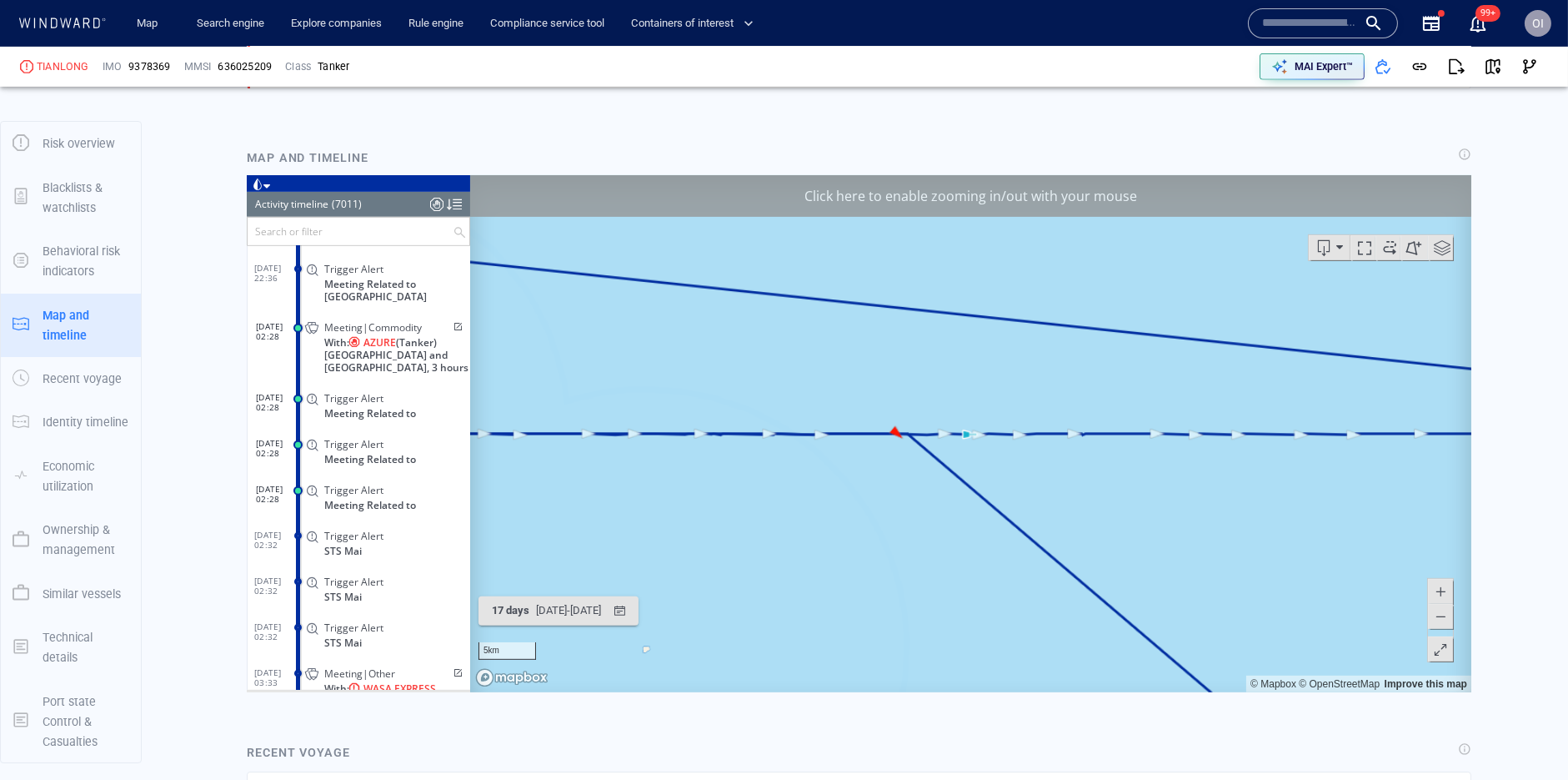
scroll to position [310339, 0]
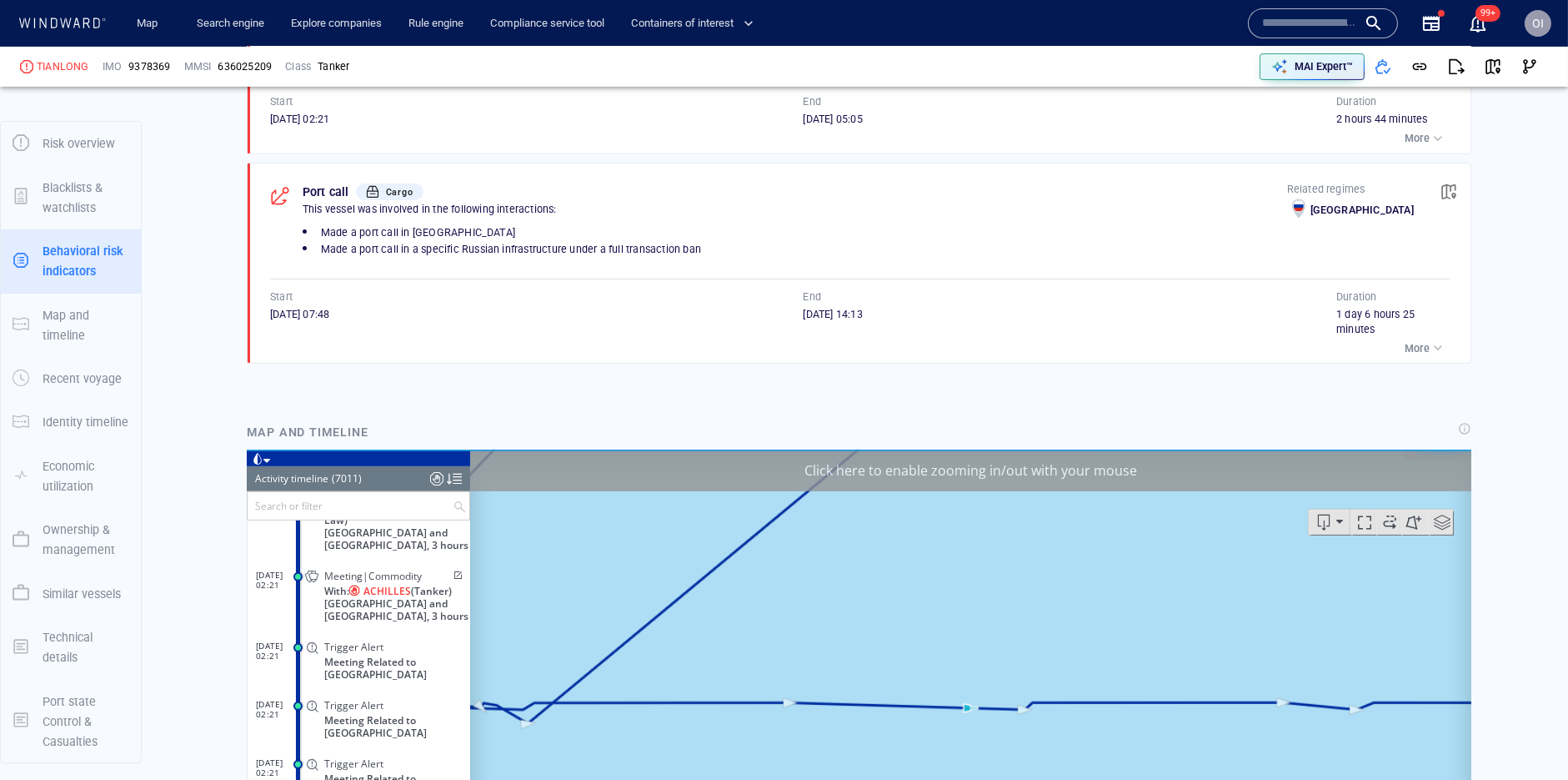
scroll to position [1265, 0]
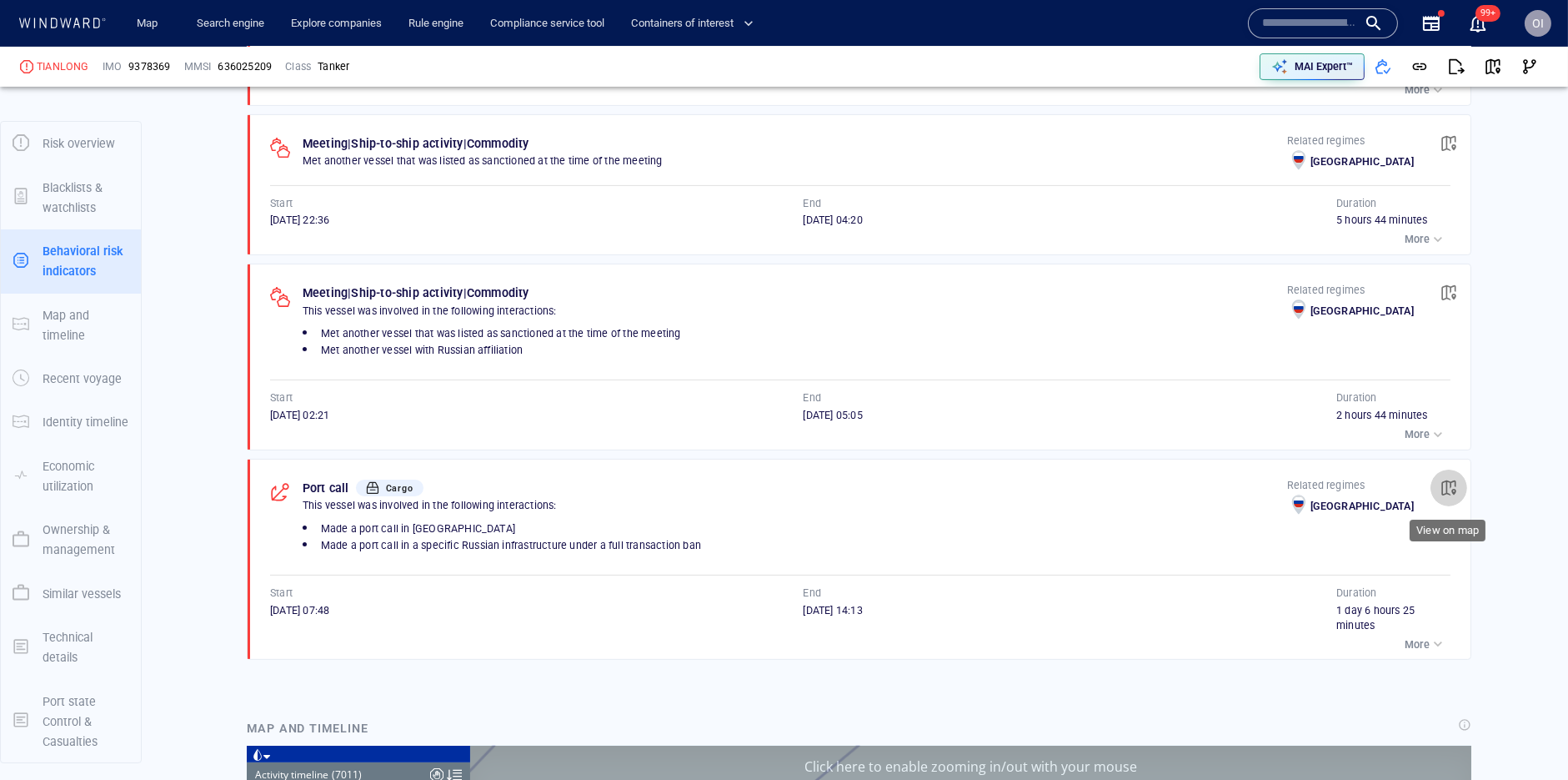
click at [1448, 491] on span "button" at bounding box center [1448, 487] width 17 height 17
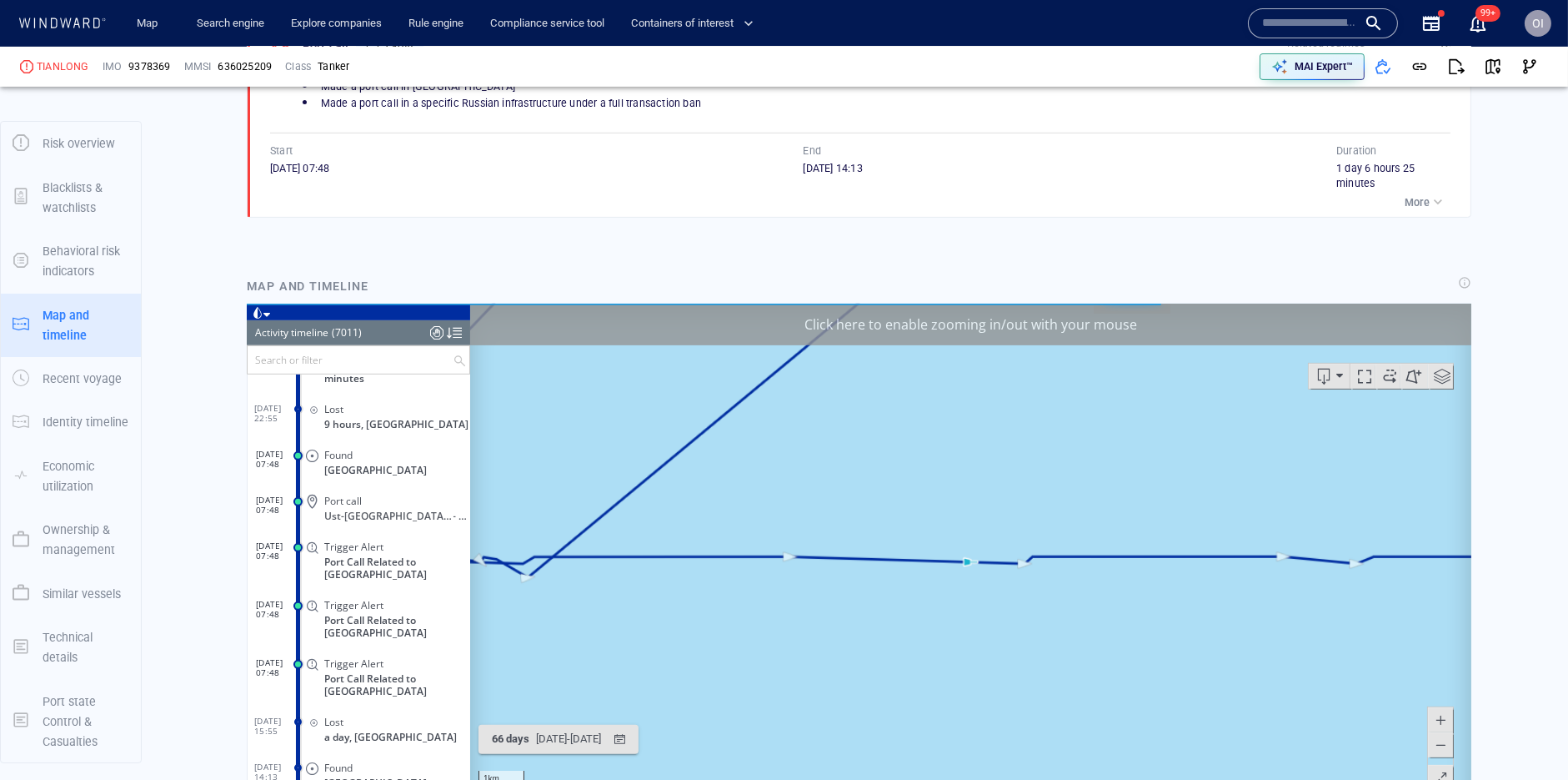
scroll to position [1774, 0]
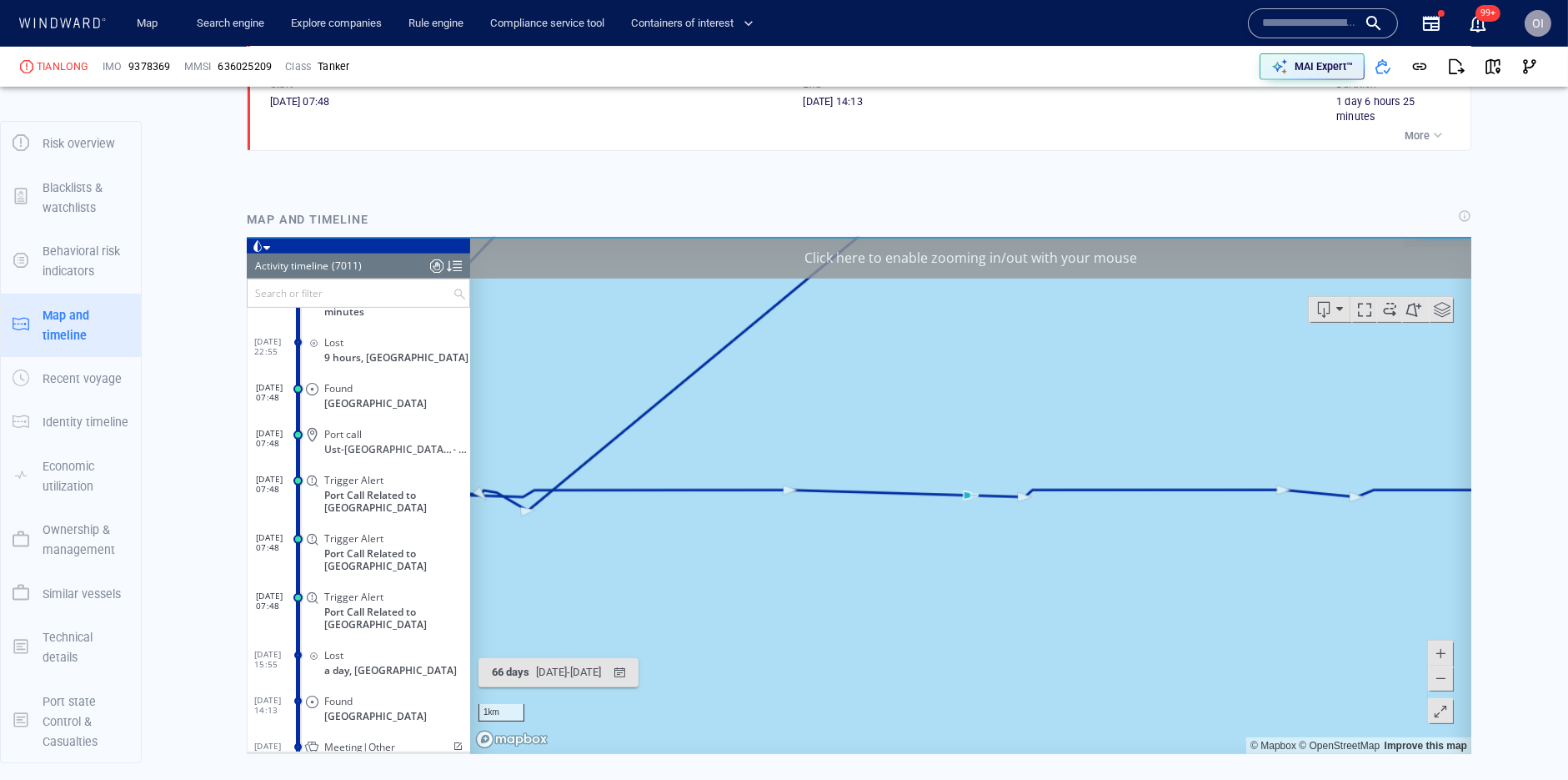
click at [1431, 683] on span at bounding box center [1439, 677] width 17 height 25
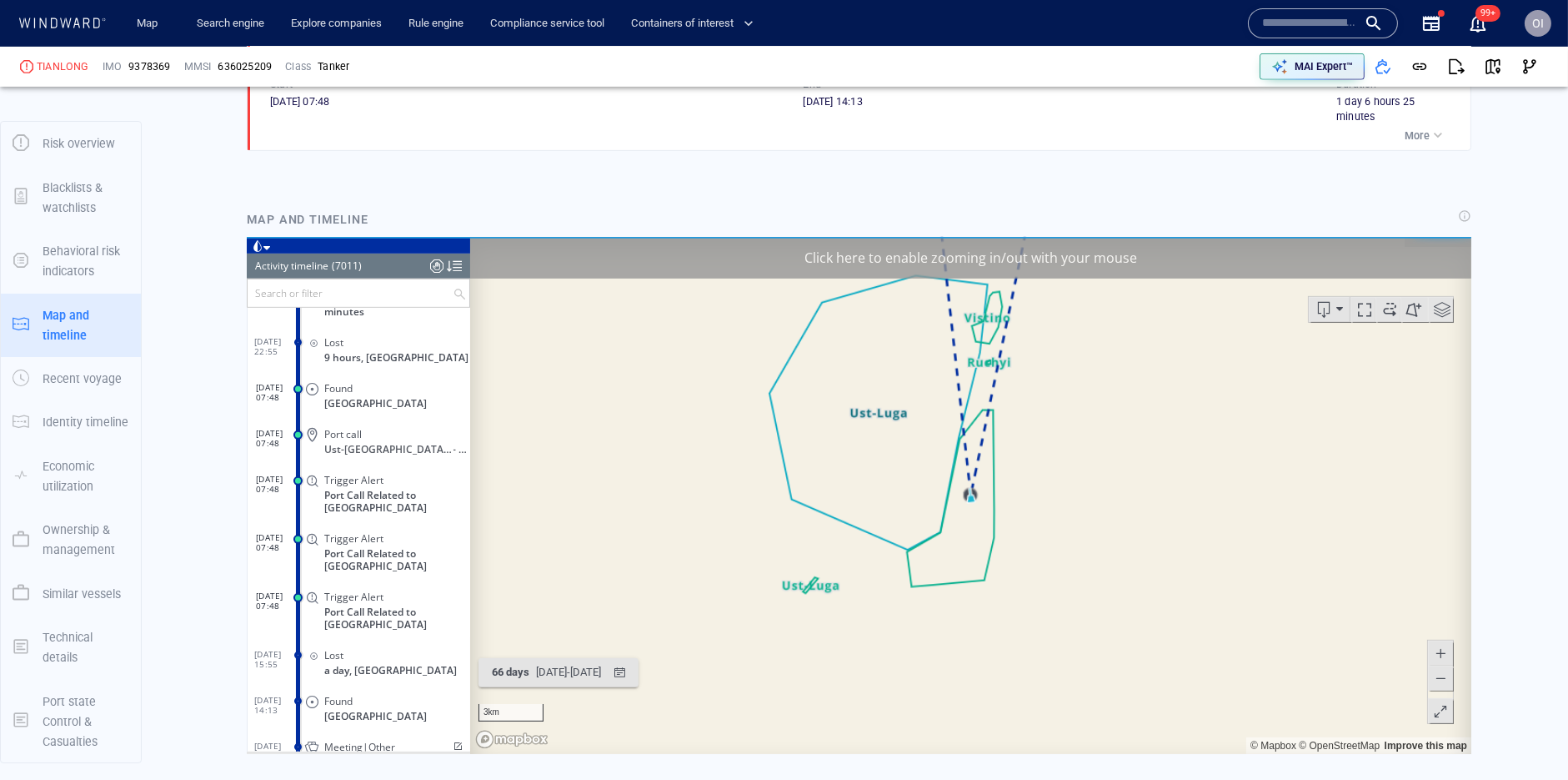
click at [1431, 683] on span at bounding box center [1439, 677] width 17 height 25
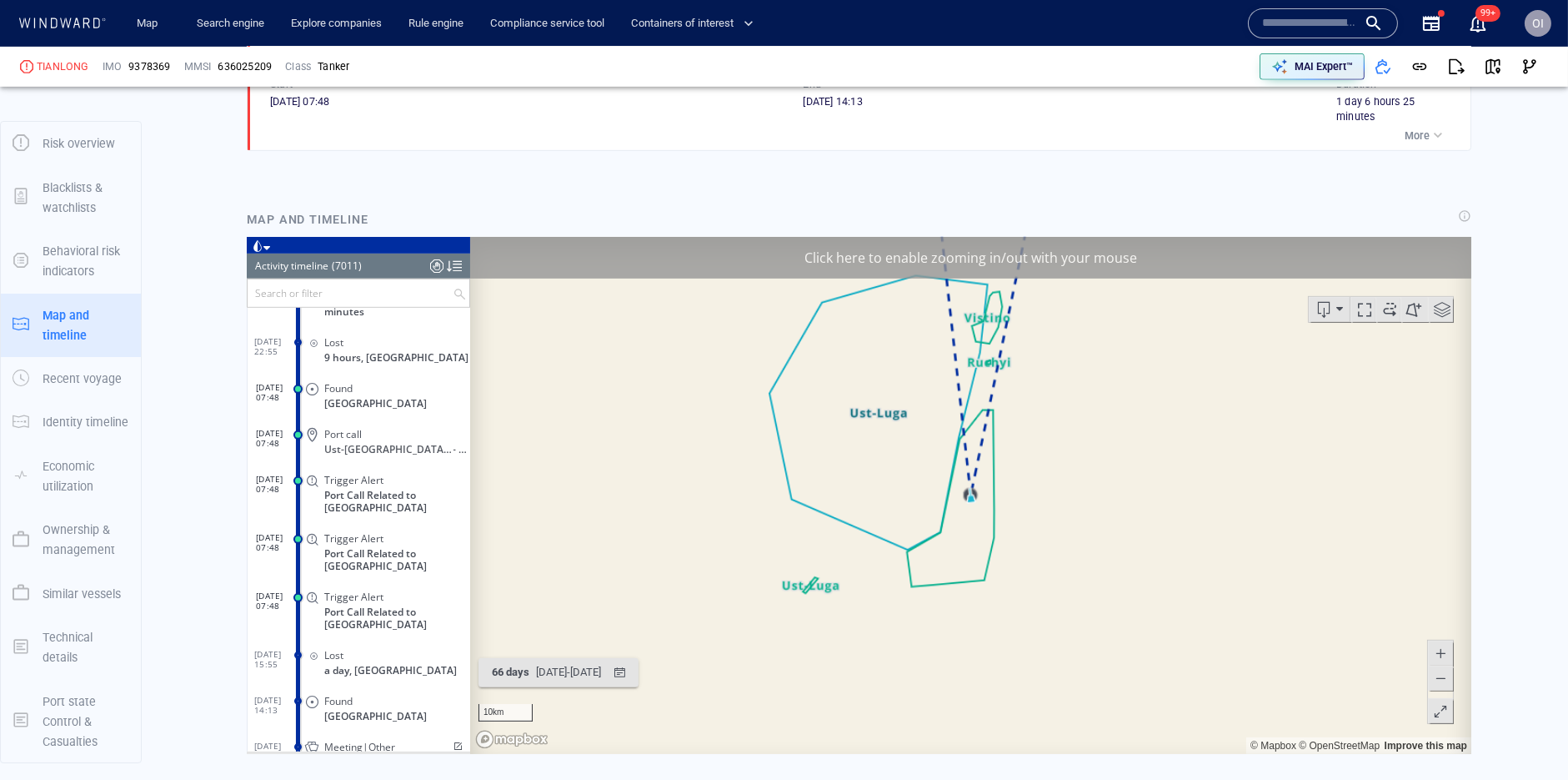
click at [1431, 683] on span at bounding box center [1439, 677] width 17 height 25
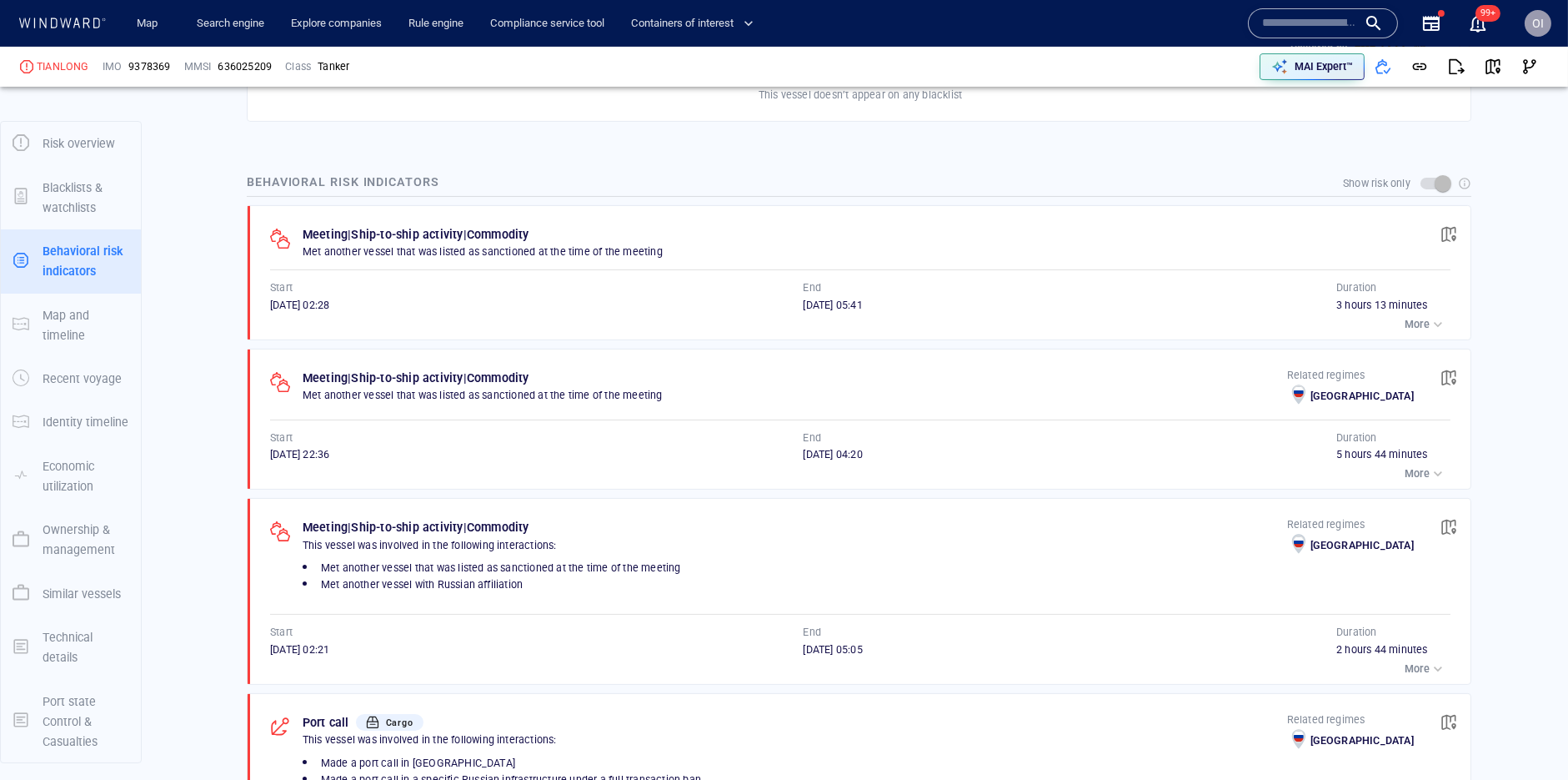
scroll to position [993, 0]
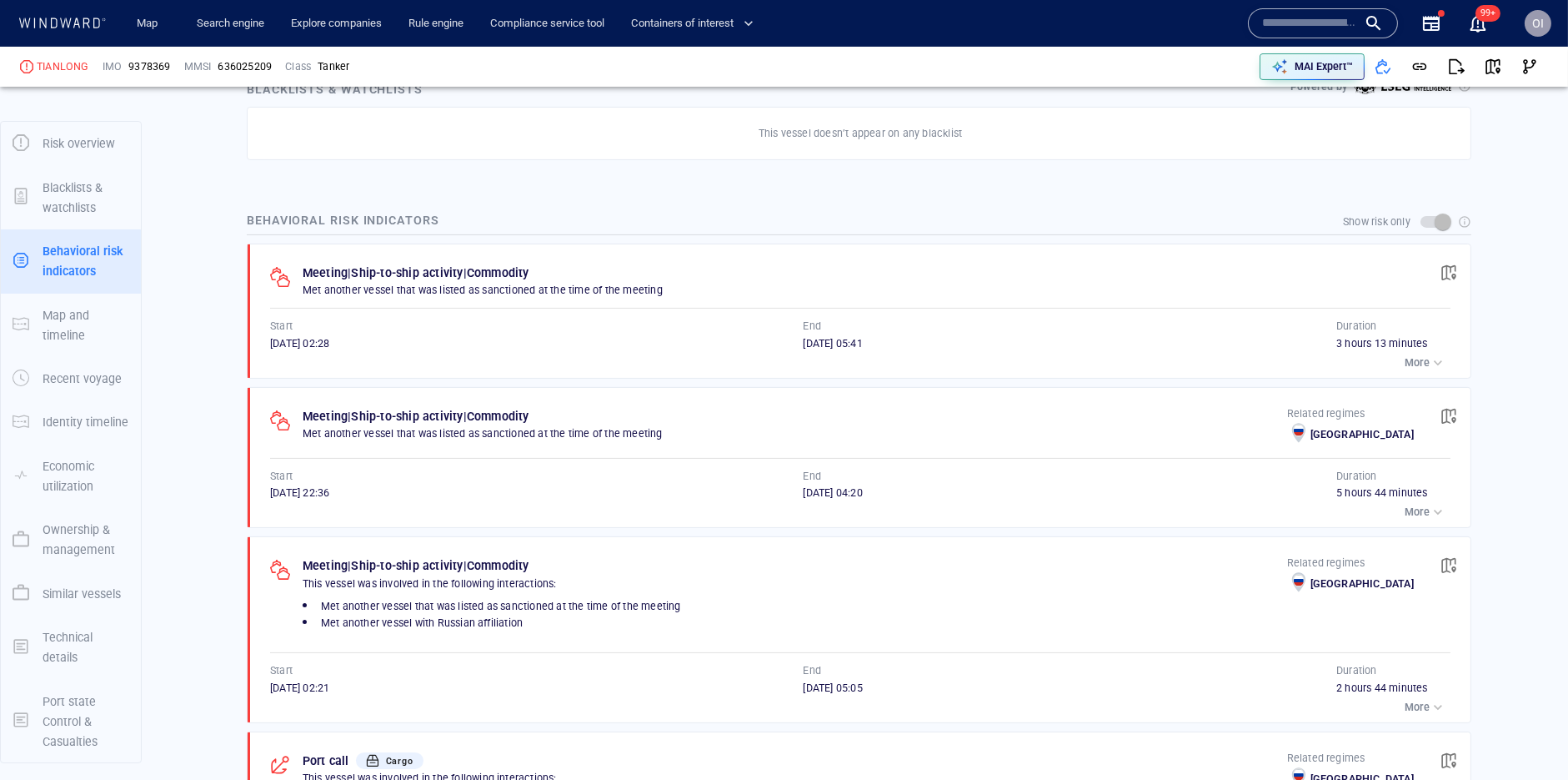
click at [1429, 360] on div "button" at bounding box center [1437, 362] width 17 height 17
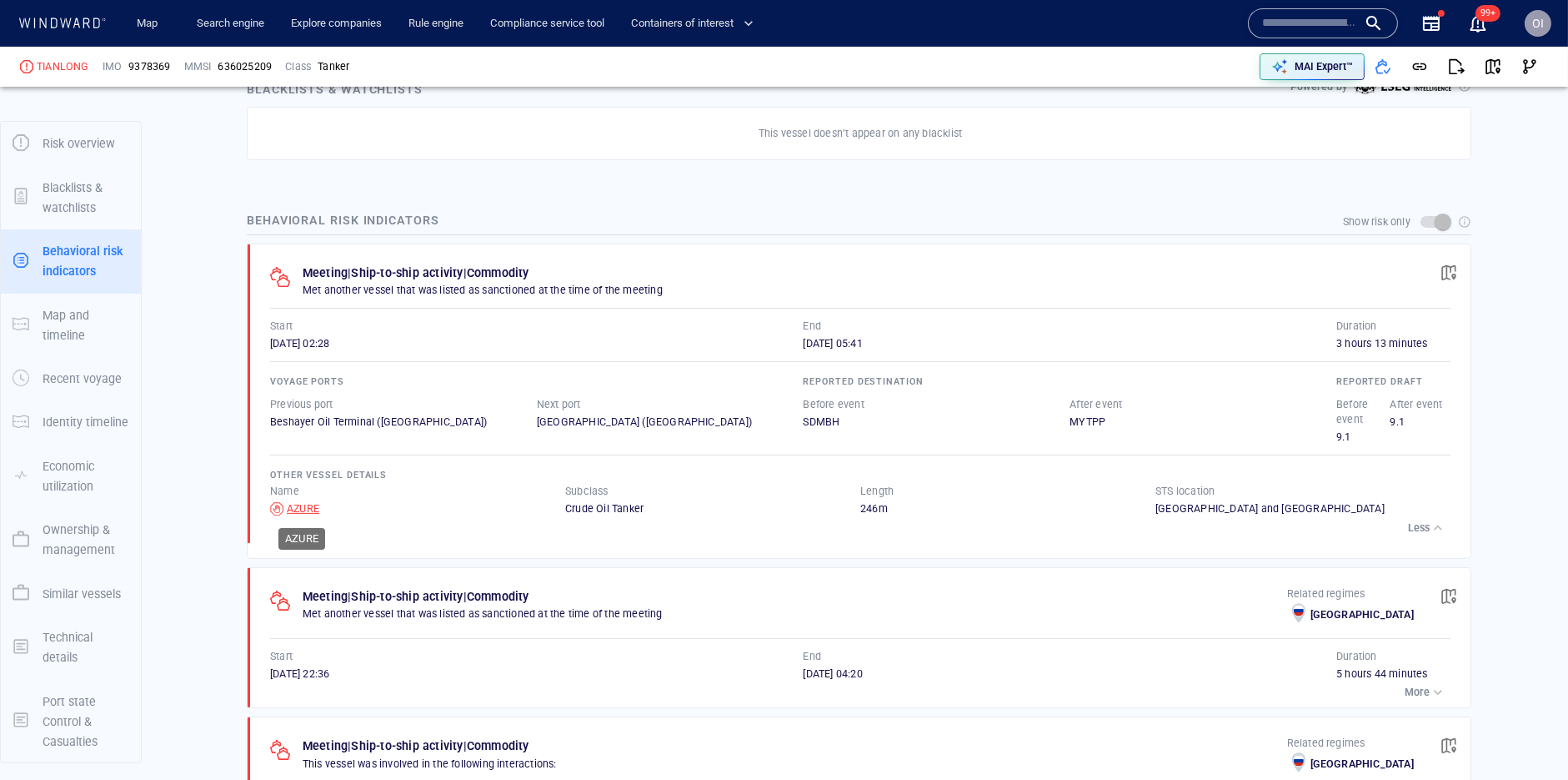
click at [314, 507] on div "AZURE" at bounding box center [302, 508] width 33 height 15
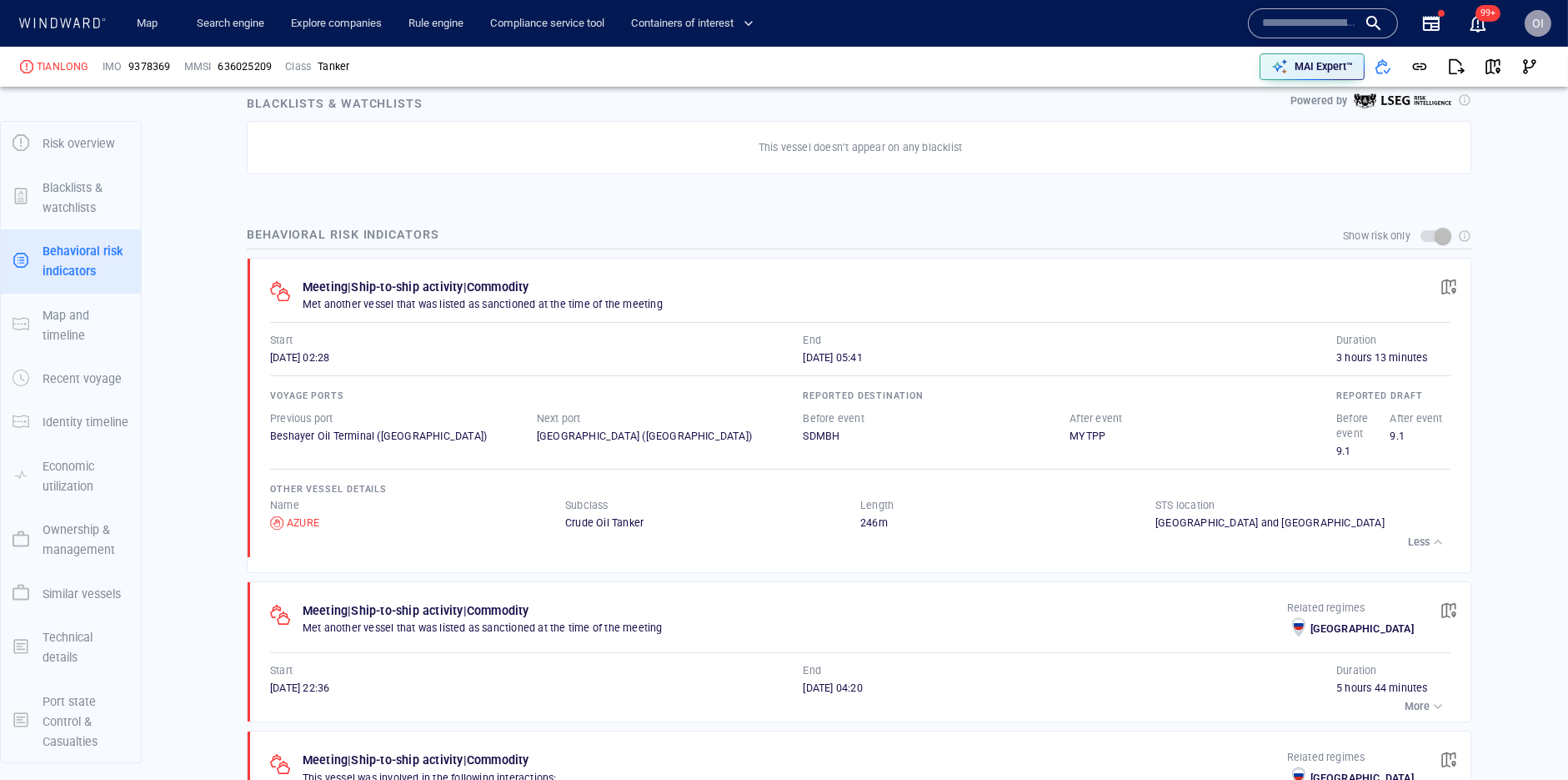
scroll to position [1003, 0]
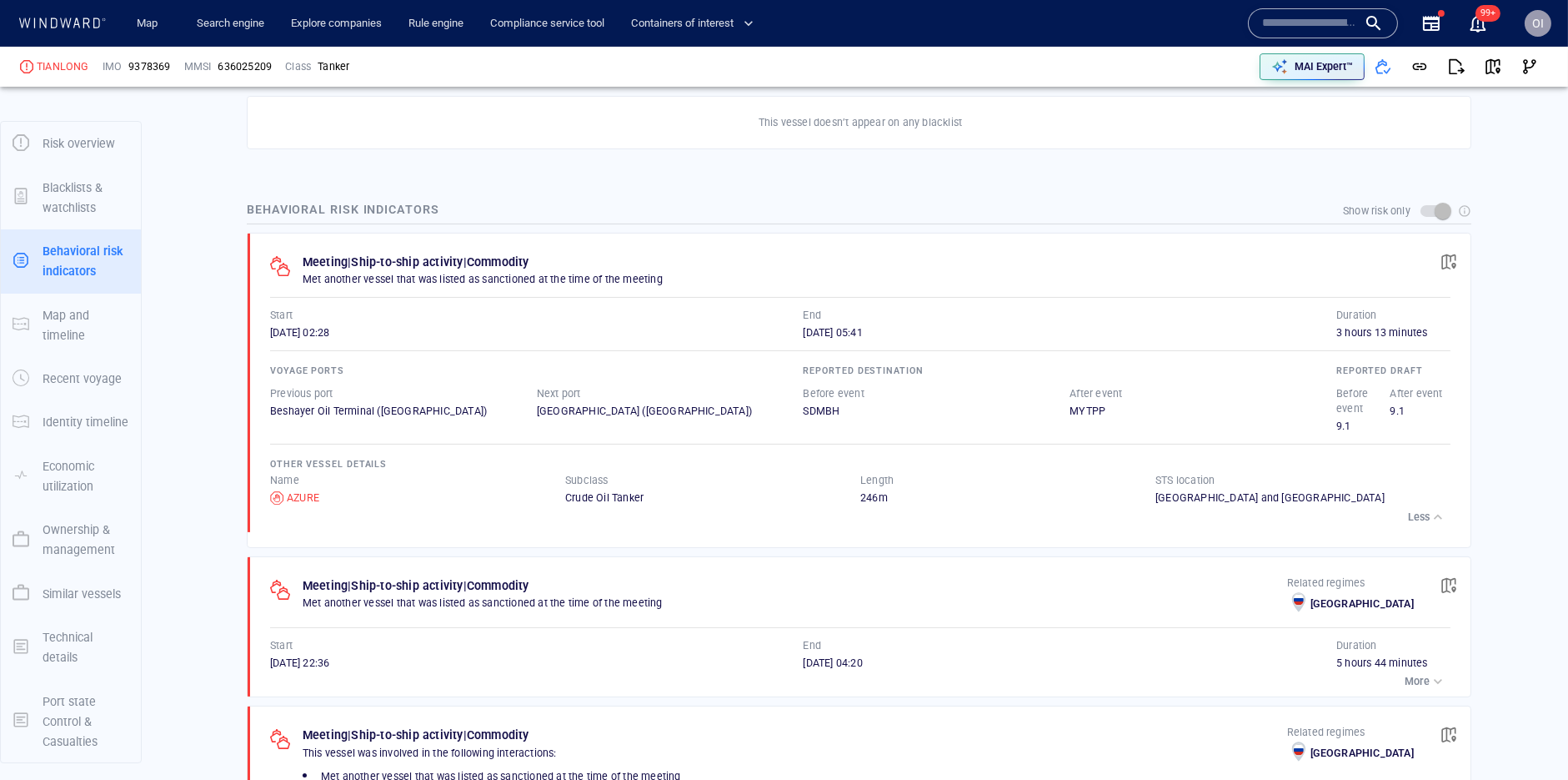
click at [1434, 512] on div "button" at bounding box center [1437, 516] width 17 height 17
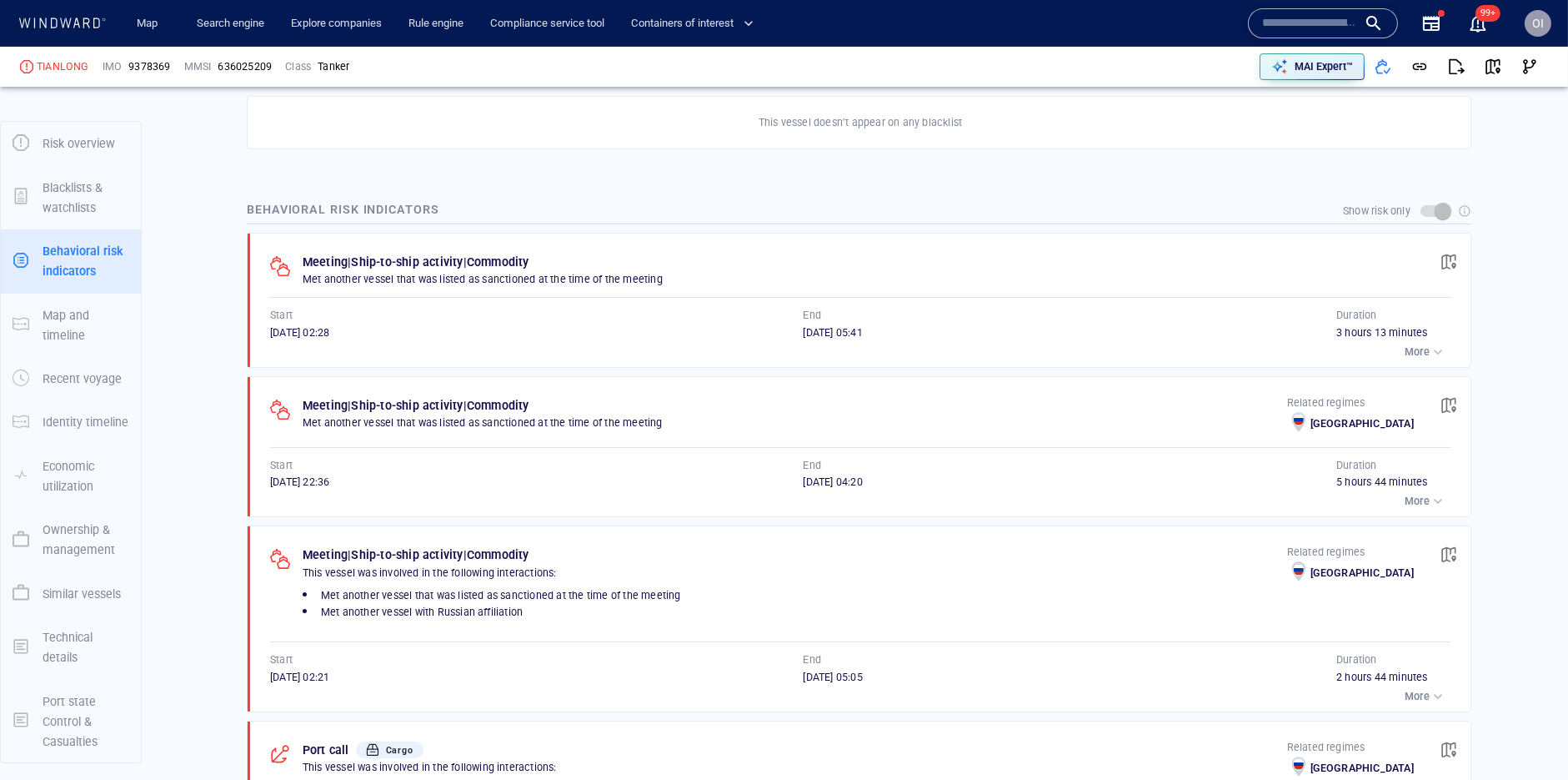
click at [1435, 500] on div "button" at bounding box center [1437, 500] width 17 height 17
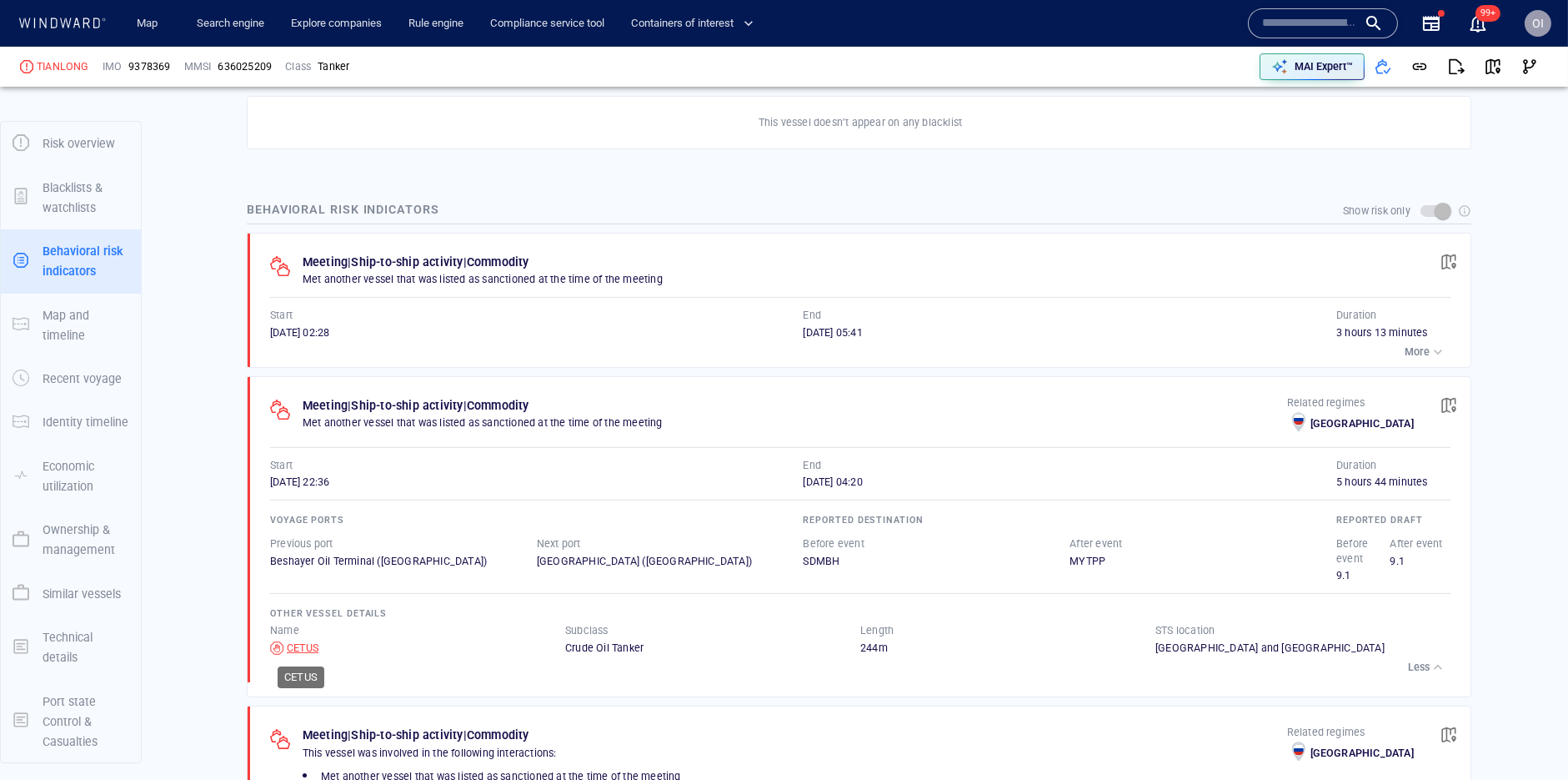
click at [310, 641] on div "CETUS" at bounding box center [302, 647] width 32 height 15
click at [1435, 664] on div "button" at bounding box center [1437, 667] width 17 height 17
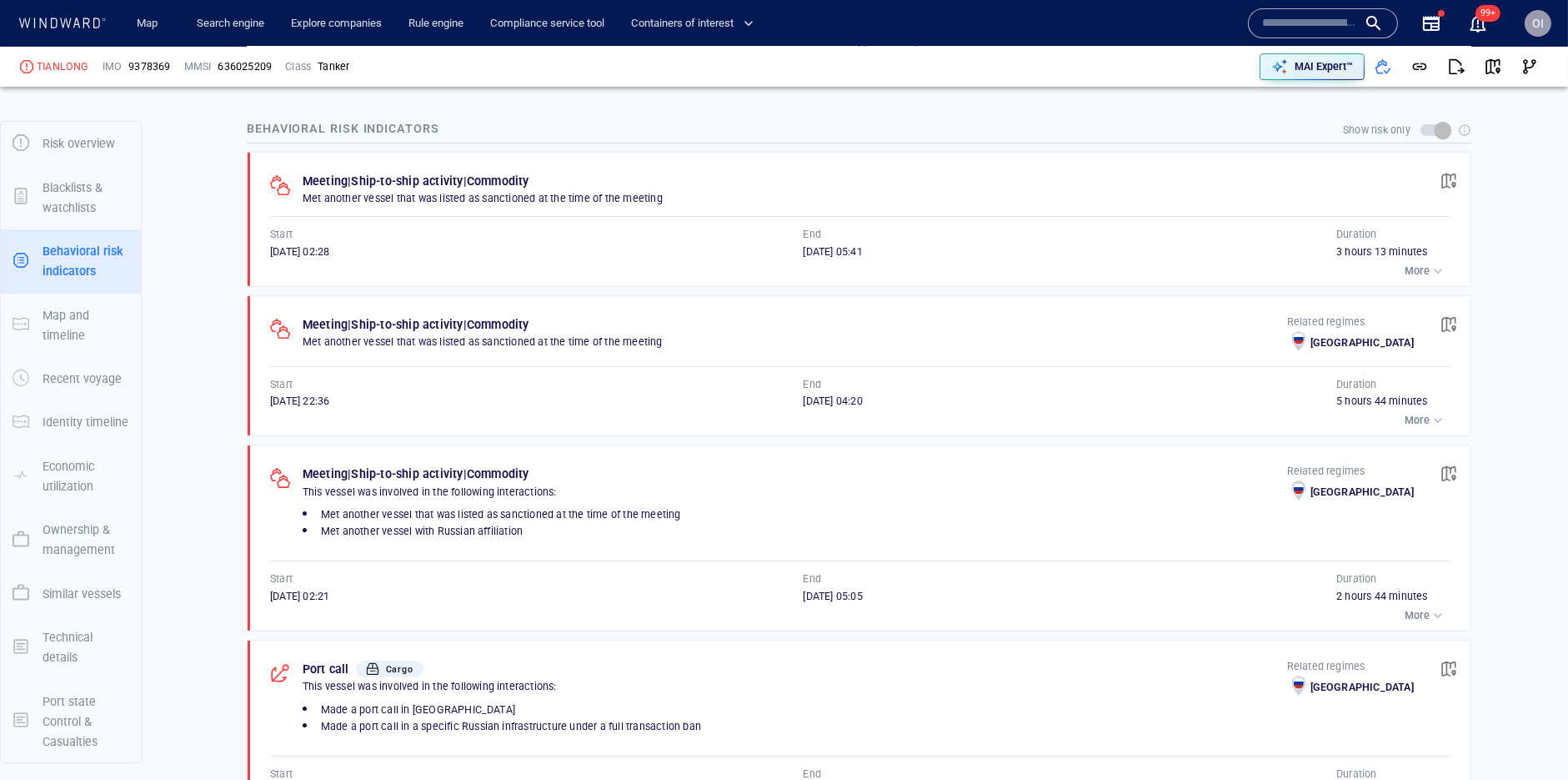
scroll to position [1094, 0]
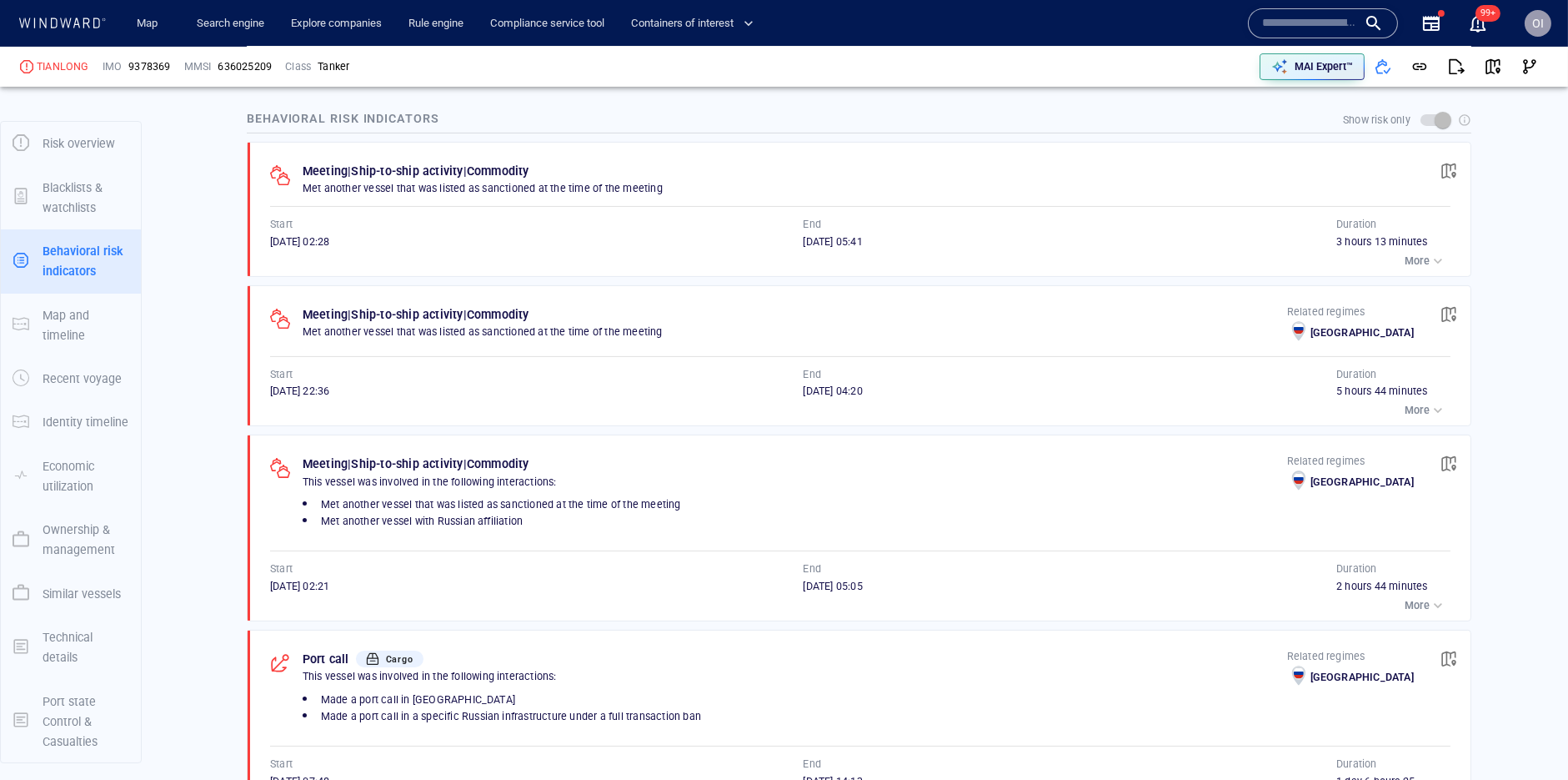
click at [1419, 597] on button "More" at bounding box center [1425, 605] width 50 height 24
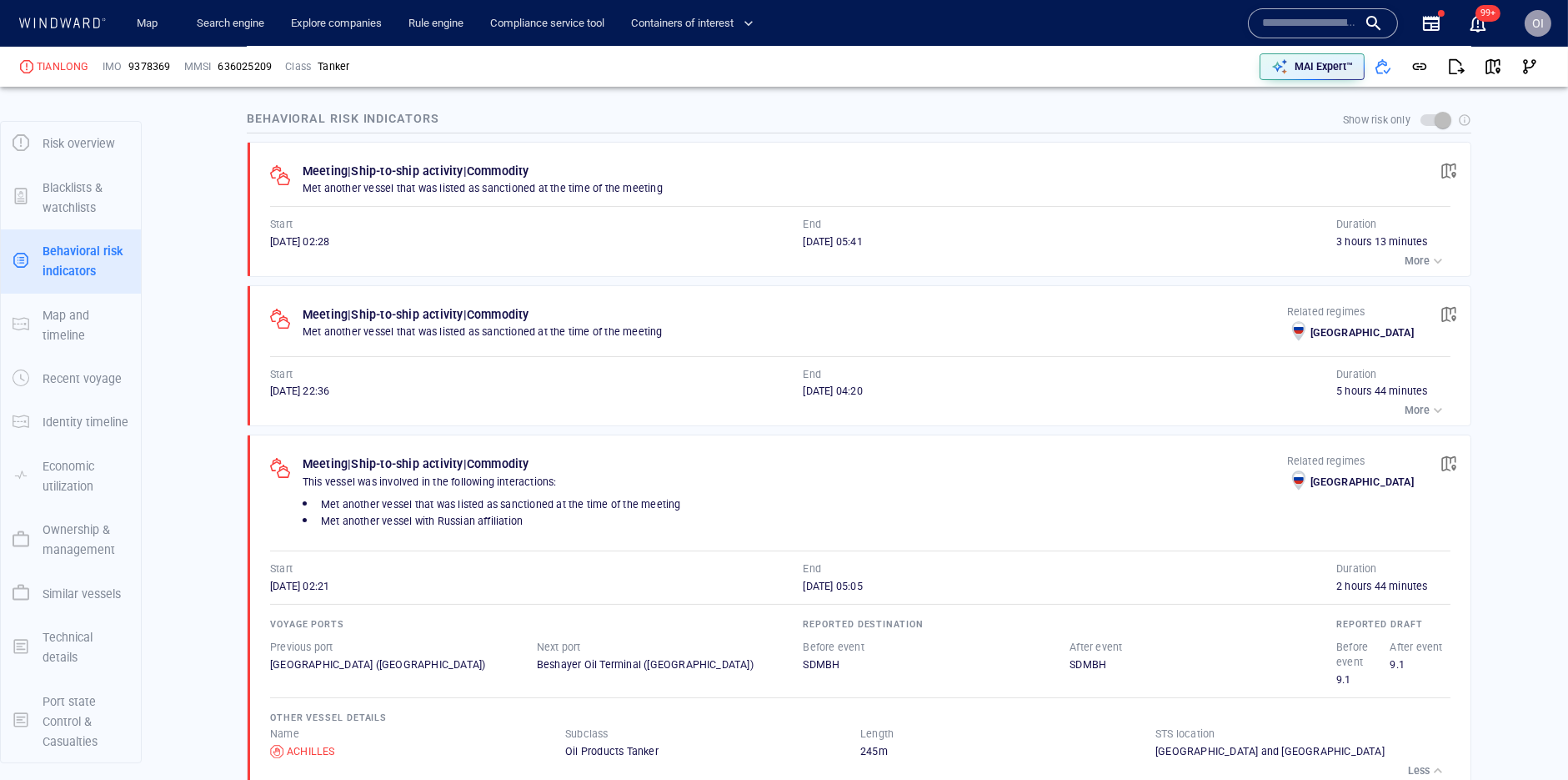
scroll to position [1161, 0]
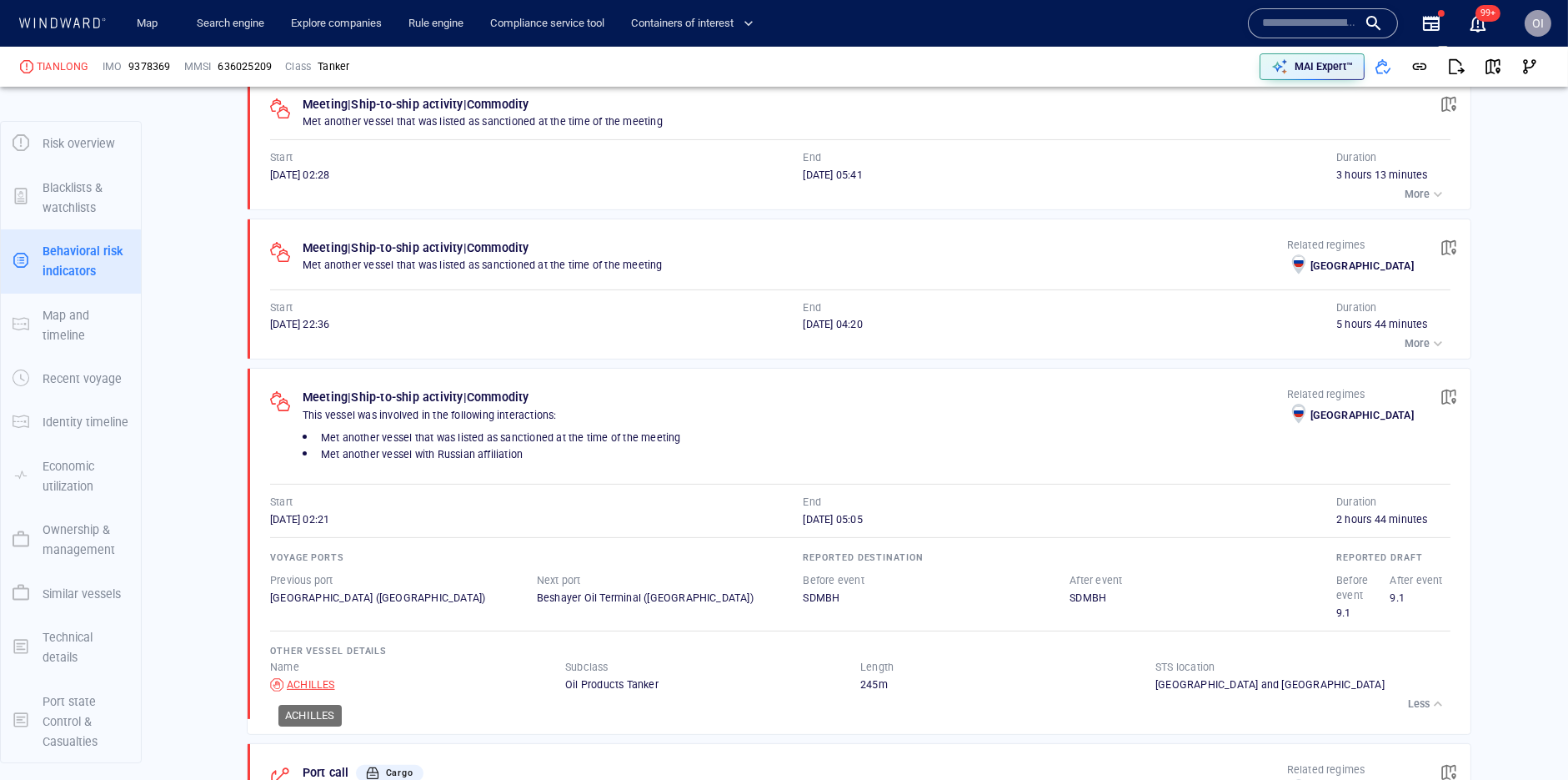
click at [315, 685] on div "ACHILLES" at bounding box center [310, 684] width 48 height 15
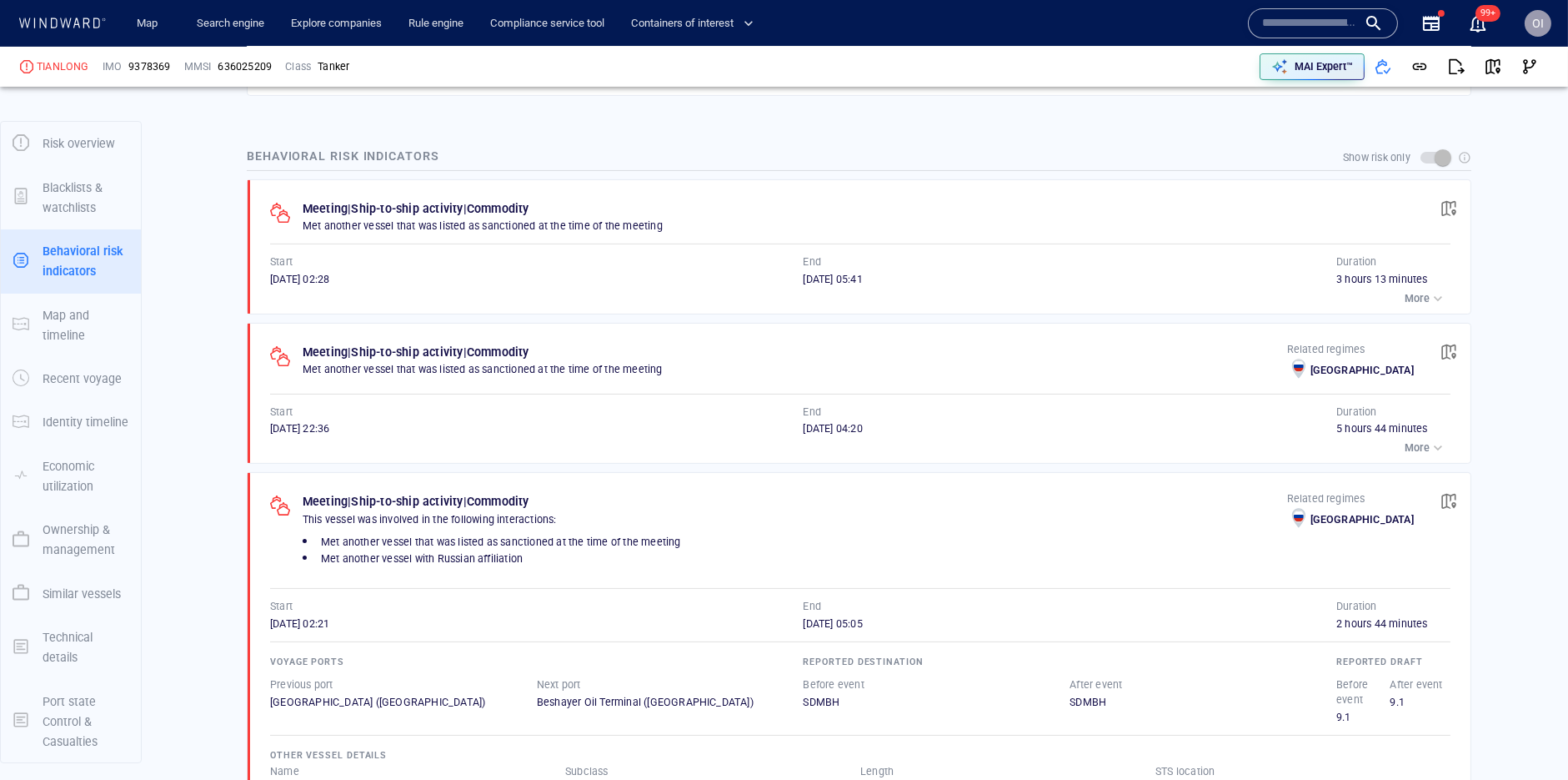
scroll to position [1053, 0]
